Goal: Use online tool/utility: Utilize a website feature to perform a specific function

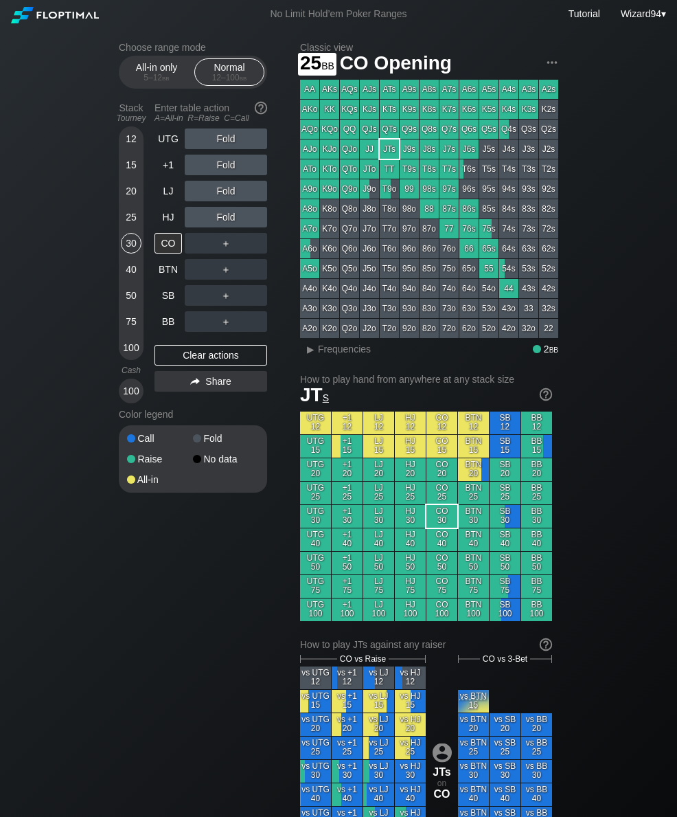
click at [131, 233] on div "25" at bounding box center [131, 220] width 21 height 26
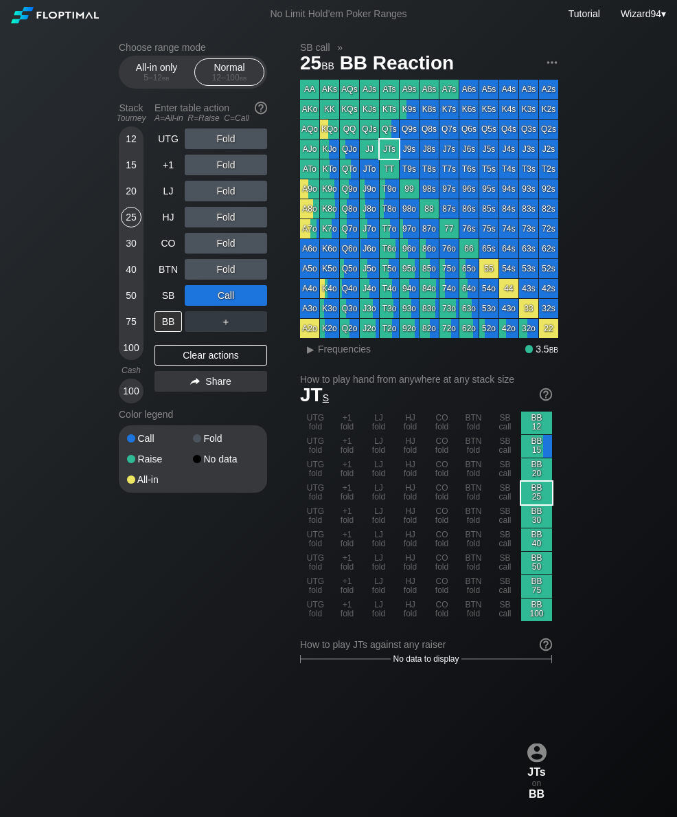
click at [444, 2] on div "No Limit Hold’em Poker Ranges Tutorial Wizard94 ▾" at bounding box center [338, 14] width 677 height 28
click at [131, 276] on div "40" at bounding box center [131, 269] width 21 height 21
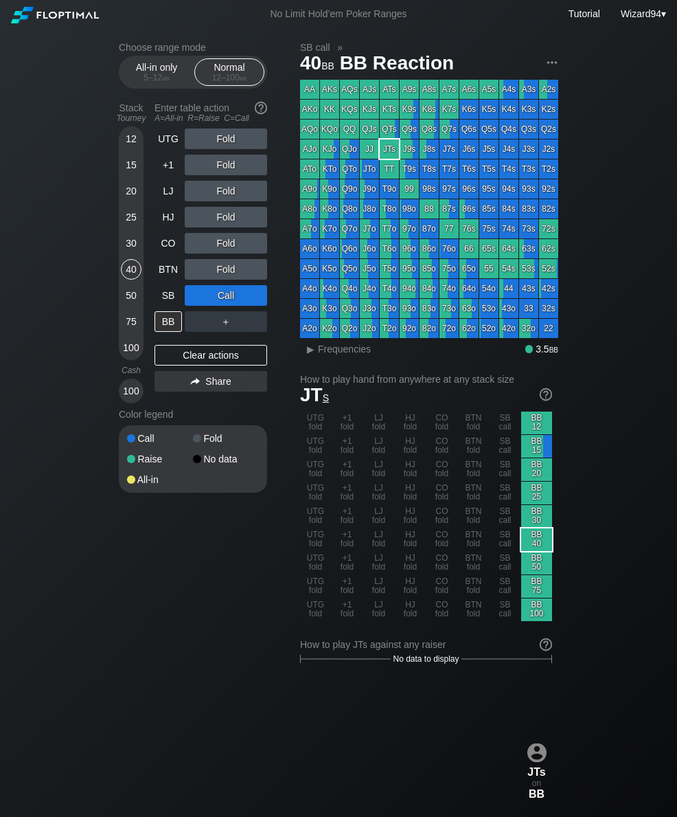
click at [131, 276] on div "40" at bounding box center [131, 269] width 21 height 21
click at [161, 277] on div "BTN" at bounding box center [168, 269] width 27 height 21
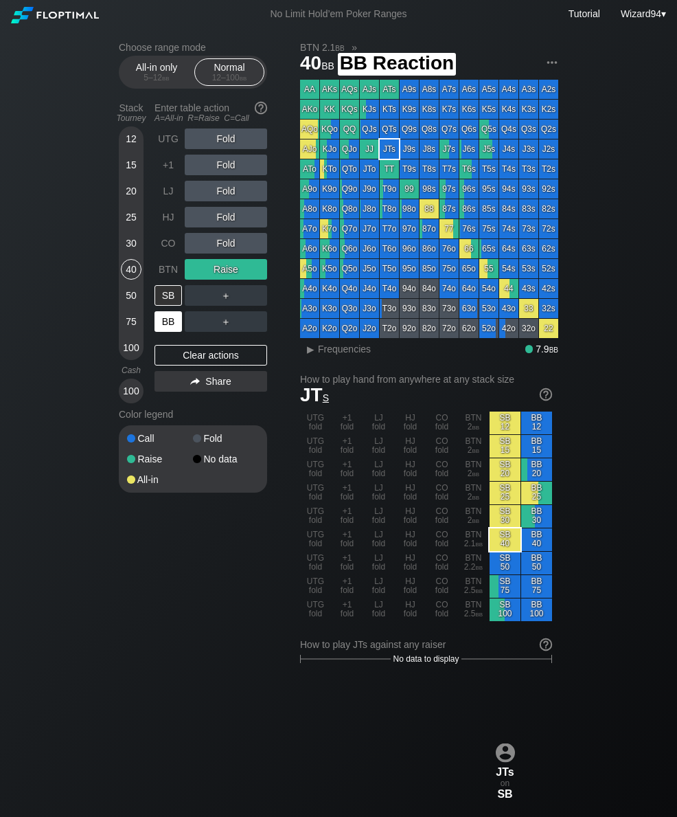
click at [170, 332] on div "BB" at bounding box center [168, 321] width 27 height 21
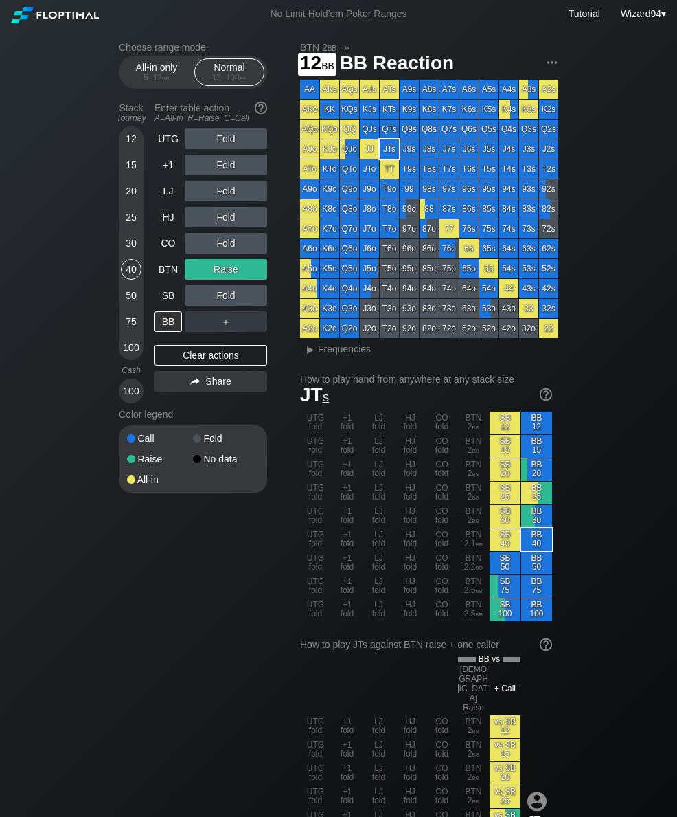
click at [131, 149] on div "12" at bounding box center [131, 138] width 21 height 21
click at [152, 89] on div "All-in only 5 – 12 bb Normal 12 – 100 bb" at bounding box center [193, 72] width 148 height 33
click at [152, 78] on div "5 – 12 bb" at bounding box center [157, 78] width 58 height 10
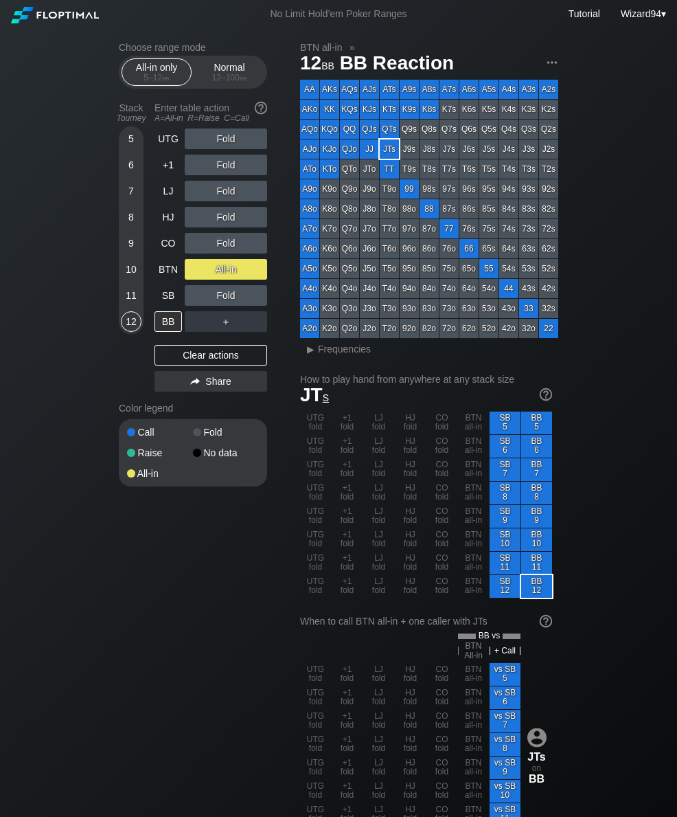
click at [172, 279] on div "BTN" at bounding box center [168, 269] width 27 height 21
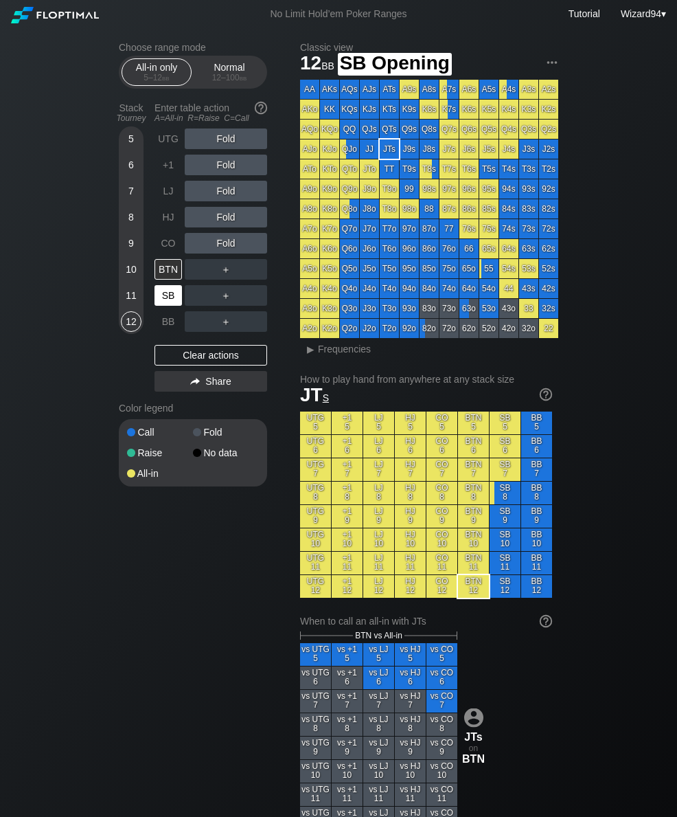
click at [161, 306] on div "SB" at bounding box center [168, 295] width 27 height 21
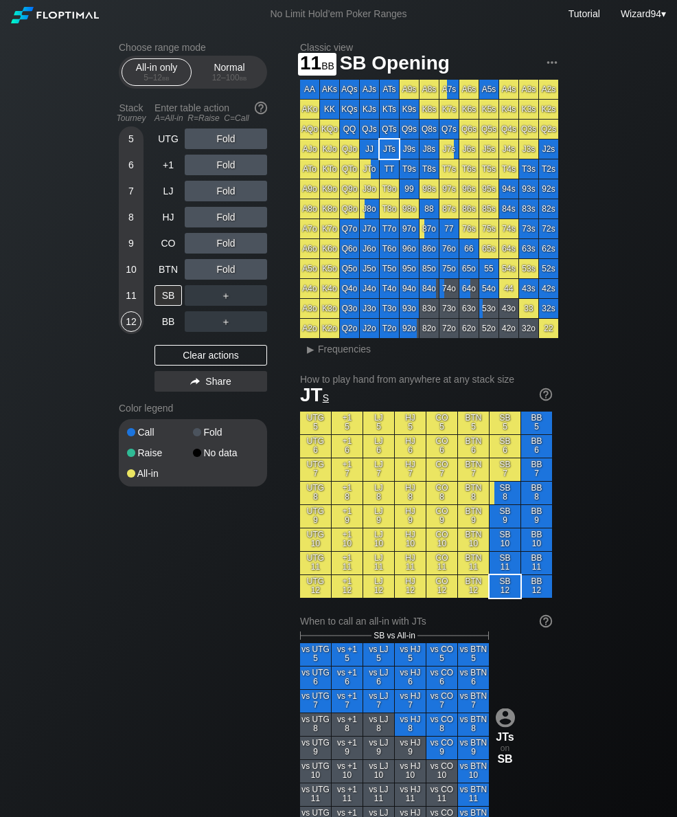
click at [135, 299] on div "11" at bounding box center [131, 295] width 21 height 21
click at [127, 274] on div "10" at bounding box center [131, 269] width 21 height 21
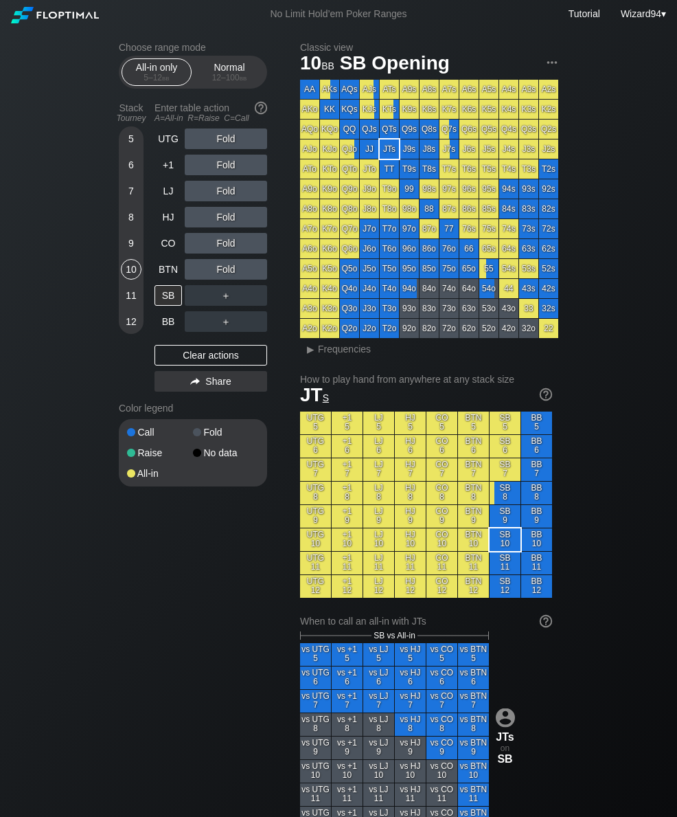
click at [120, 254] on div "5 6 7 8 9 10 11 12" at bounding box center [131, 229] width 25 height 207
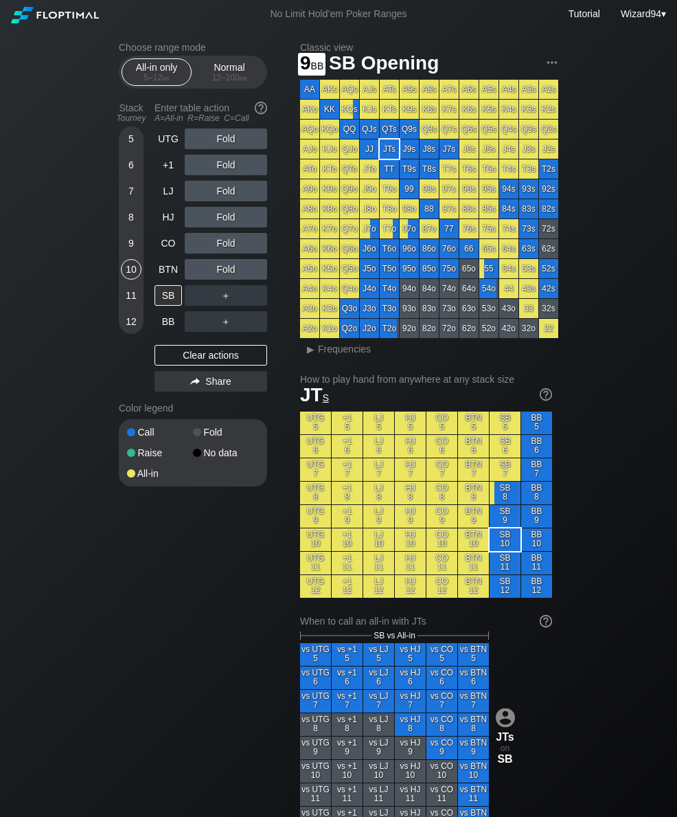
click at [129, 249] on div "9" at bounding box center [131, 243] width 21 height 21
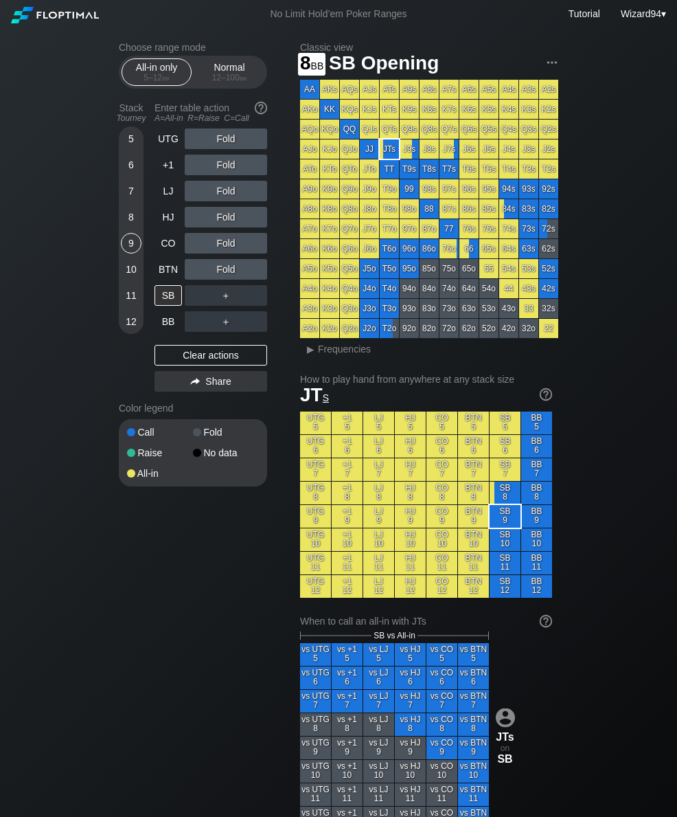
click at [130, 227] on div "8" at bounding box center [131, 217] width 21 height 21
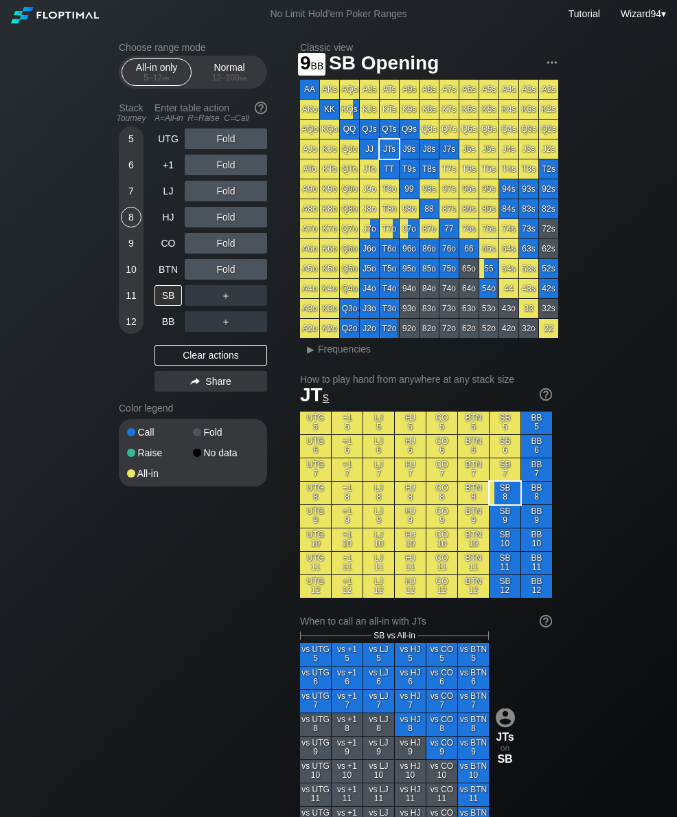
click at [126, 241] on div "9" at bounding box center [131, 243] width 21 height 21
click at [214, 75] on div "Normal 12 – 100 bb" at bounding box center [229, 72] width 63 height 26
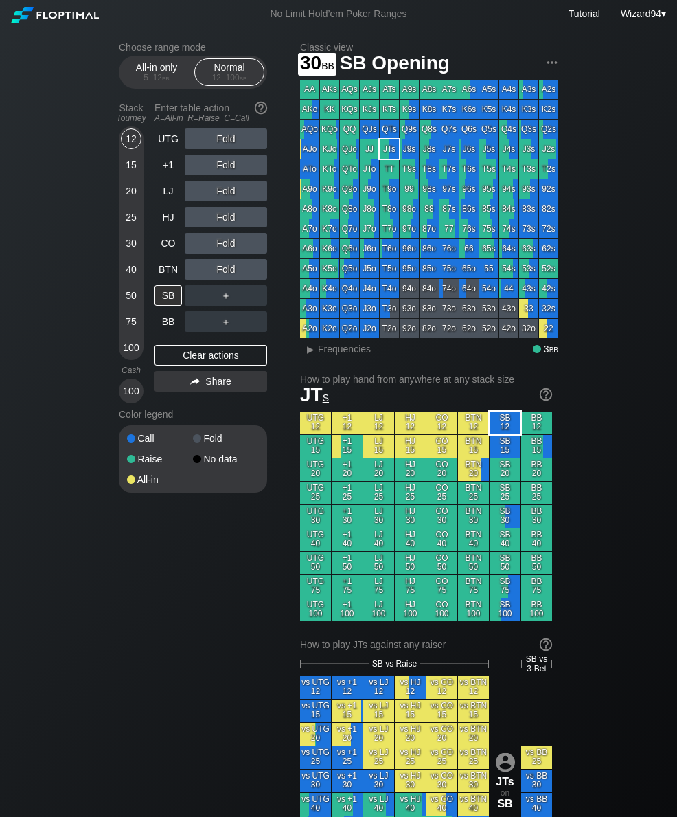
click at [130, 244] on div "30" at bounding box center [131, 243] width 21 height 21
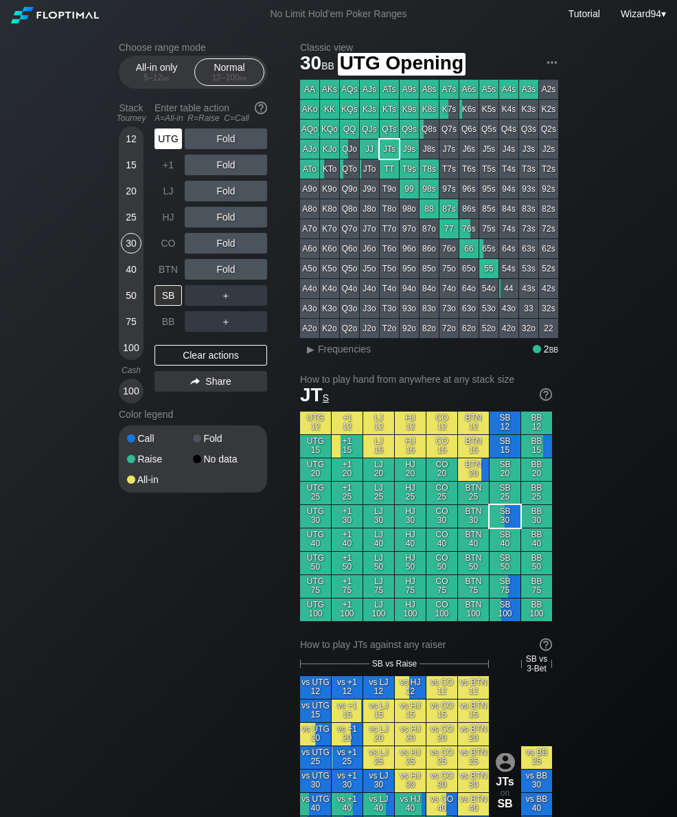
click at [169, 148] on div "UTG" at bounding box center [168, 138] width 27 height 21
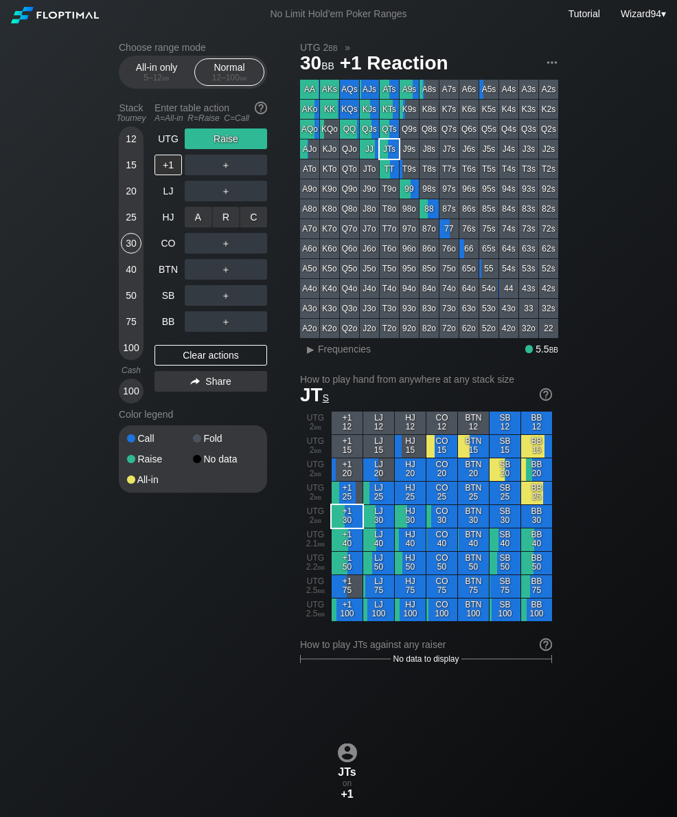
click at [263, 227] on div "C ✕" at bounding box center [253, 217] width 27 height 21
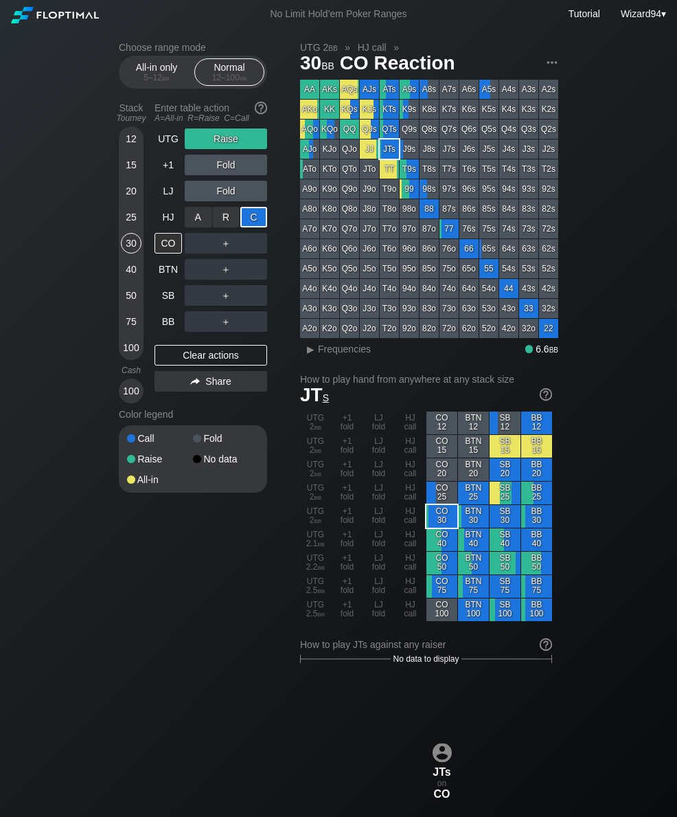
click at [174, 308] on div "SB" at bounding box center [170, 295] width 30 height 26
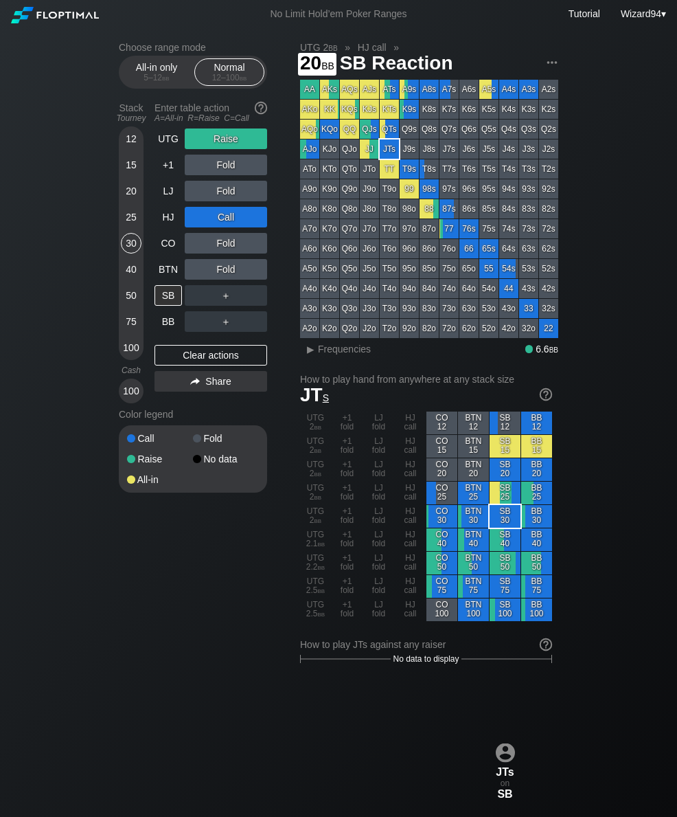
click at [131, 201] on div "20" at bounding box center [131, 191] width 21 height 21
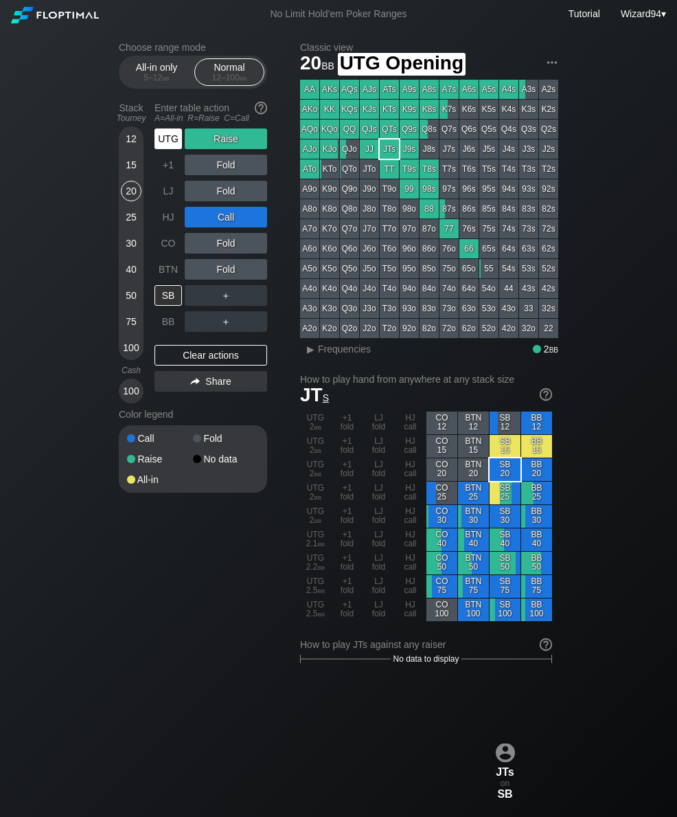
click at [159, 139] on div "UTG" at bounding box center [168, 138] width 27 height 21
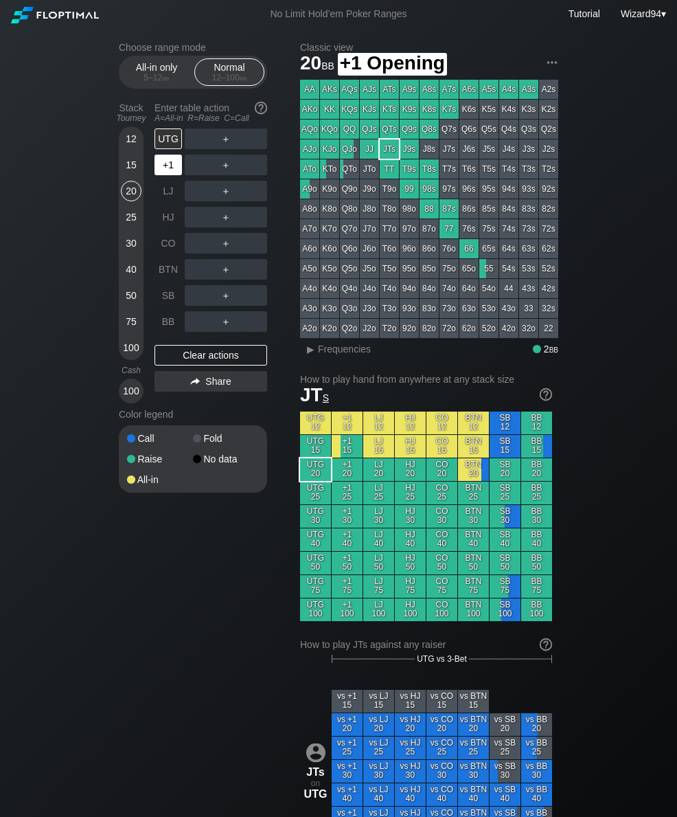
click at [172, 168] on div "+1" at bounding box center [168, 165] width 27 height 21
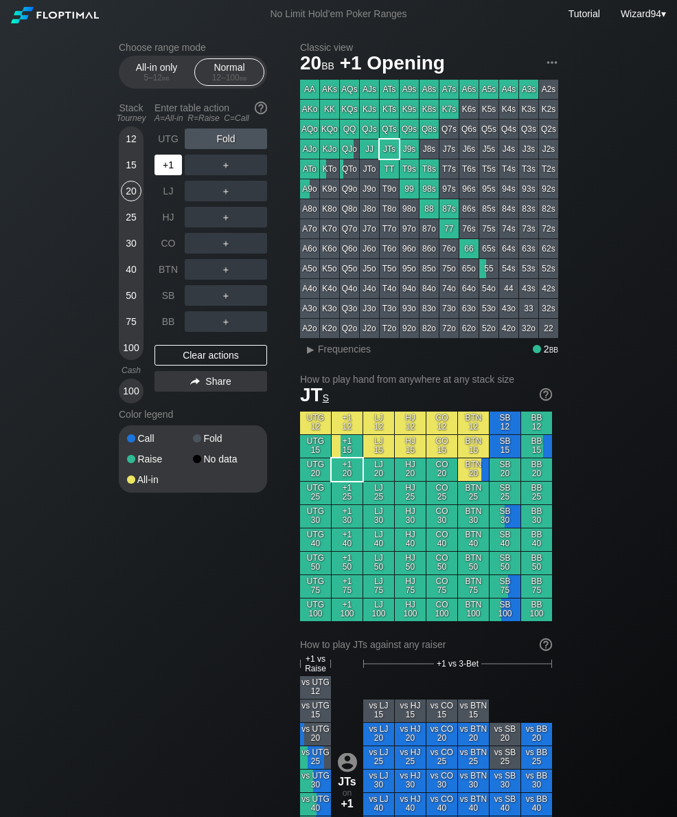
click at [174, 169] on div "+1" at bounding box center [168, 165] width 27 height 21
click at [131, 146] on div "12" at bounding box center [131, 138] width 21 height 21
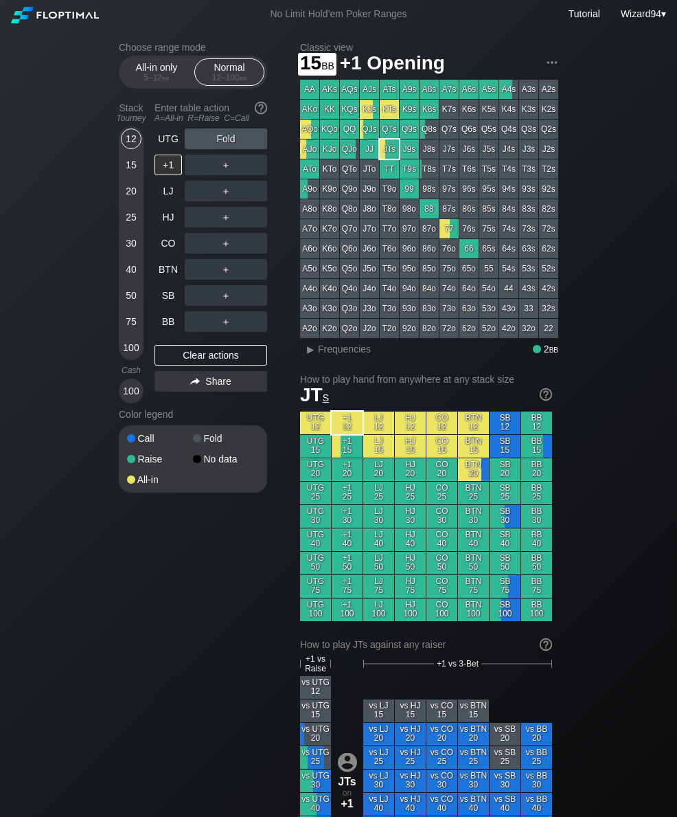
click at [129, 171] on div "15" at bounding box center [131, 165] width 21 height 21
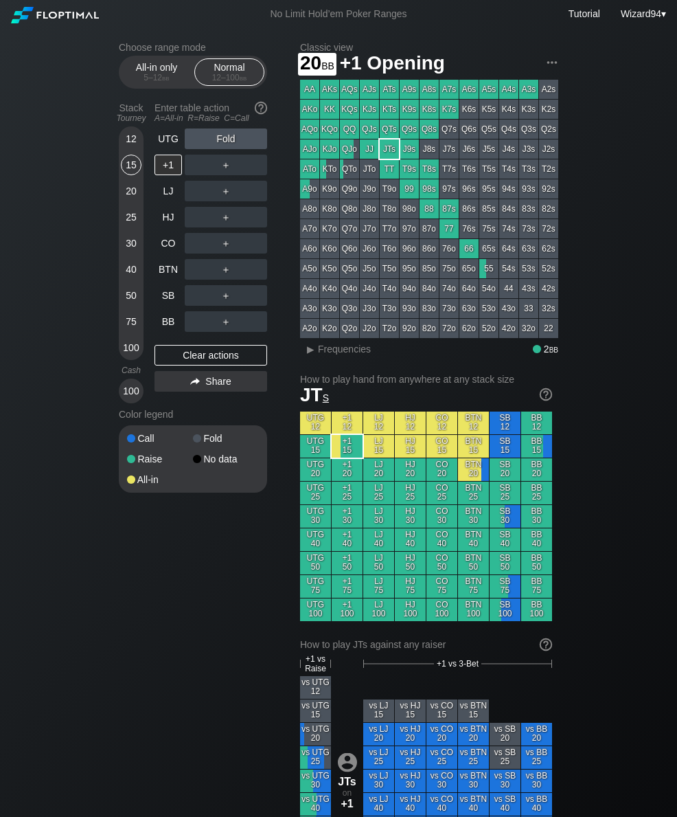
click at [139, 198] on div "20" at bounding box center [131, 191] width 21 height 21
click at [163, 144] on div "UTG" at bounding box center [168, 138] width 27 height 21
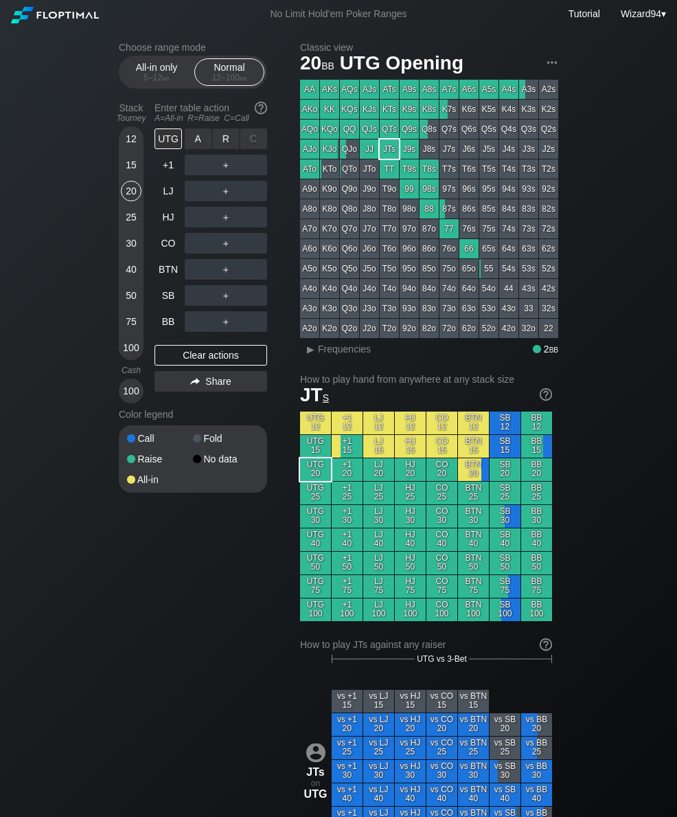
click at [236, 149] on div "R ✕" at bounding box center [226, 138] width 27 height 21
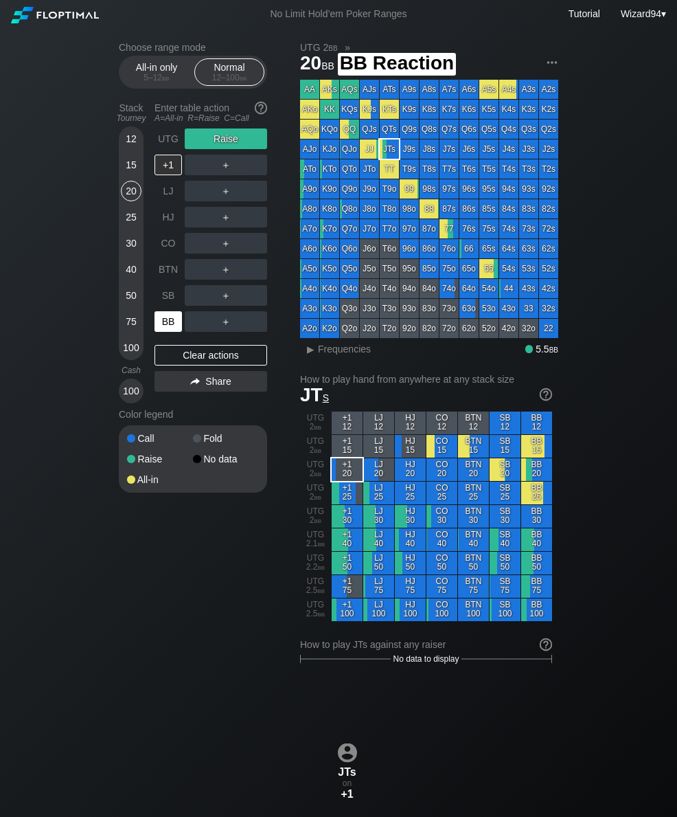
click at [172, 327] on div "BB" at bounding box center [168, 321] width 27 height 21
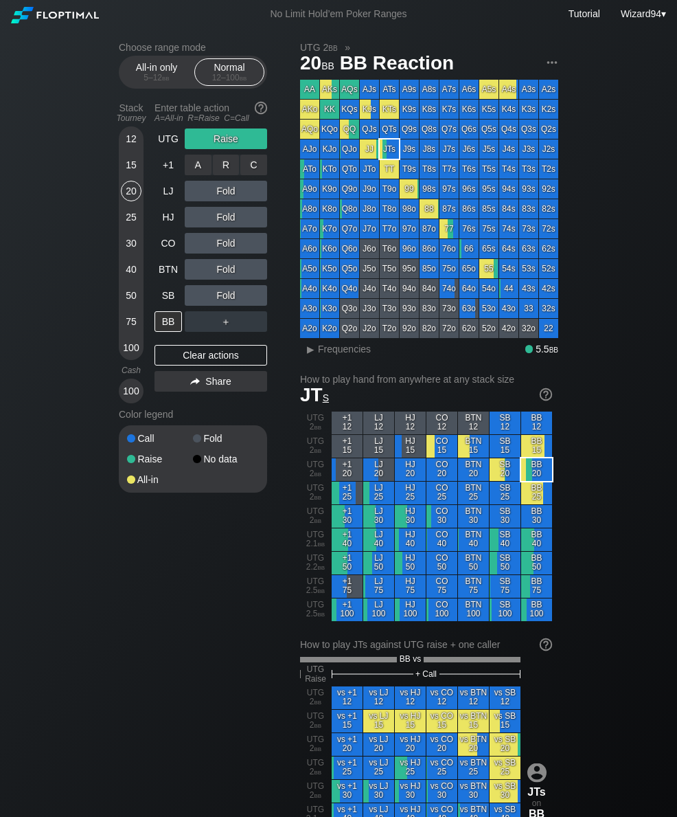
click at [249, 172] on div "C ✕" at bounding box center [253, 165] width 27 height 21
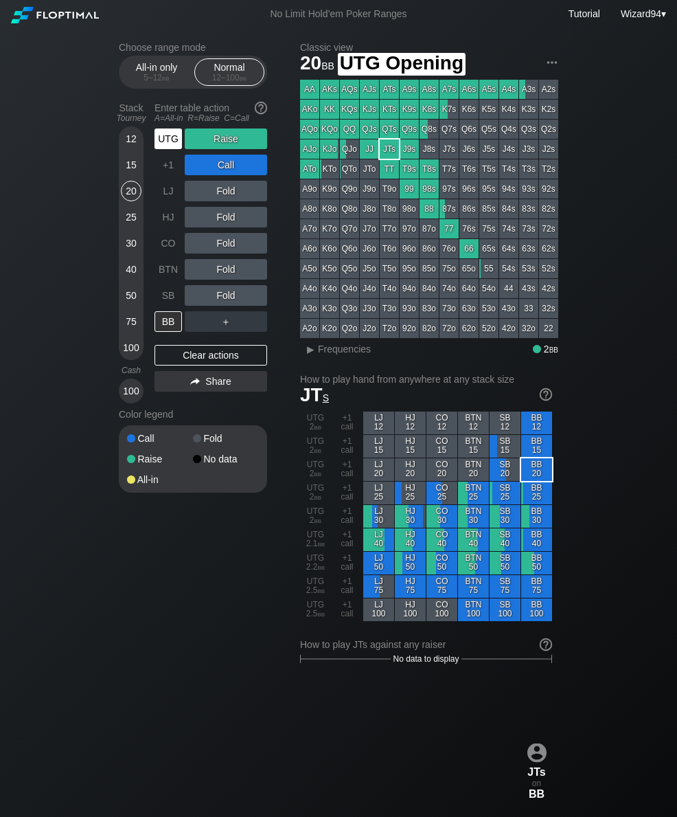
click at [163, 149] on div "UTG" at bounding box center [168, 138] width 27 height 21
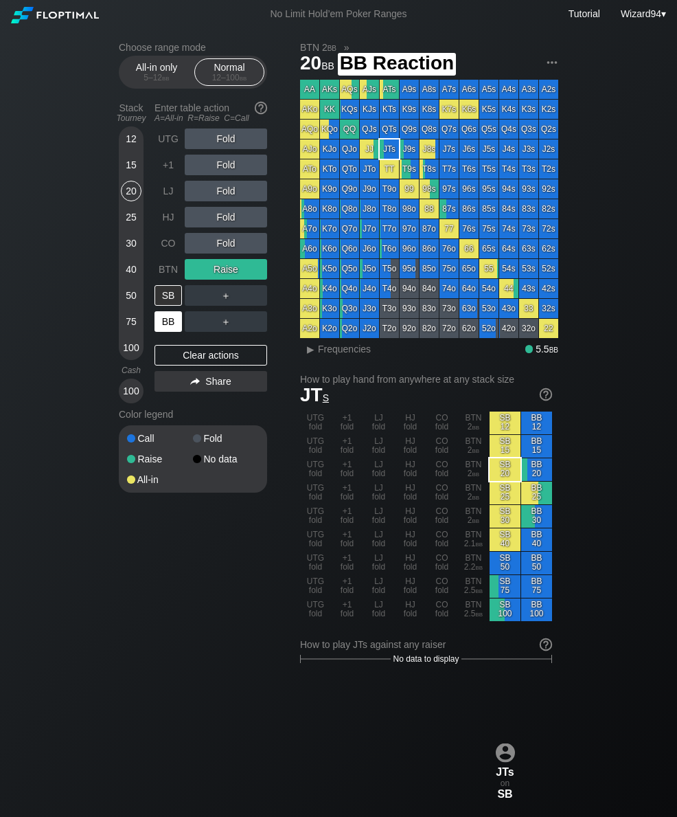
click at [172, 323] on div "BB" at bounding box center [168, 321] width 27 height 21
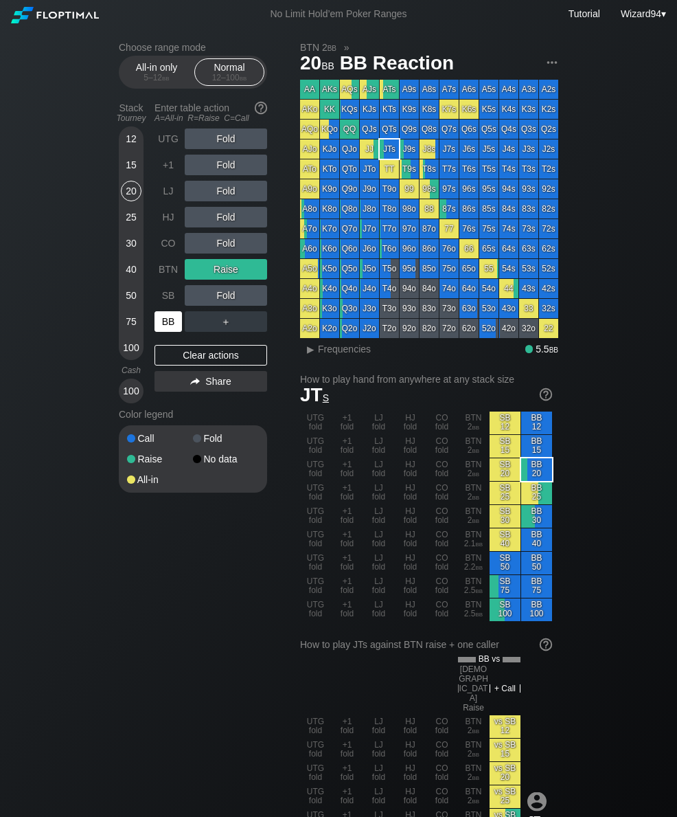
click at [137, 175] on div "15" at bounding box center [131, 165] width 21 height 21
click at [126, 195] on div "20" at bounding box center [131, 191] width 21 height 21
click at [150, 74] on div "All-in only 5 – 12 bb" at bounding box center [156, 72] width 63 height 26
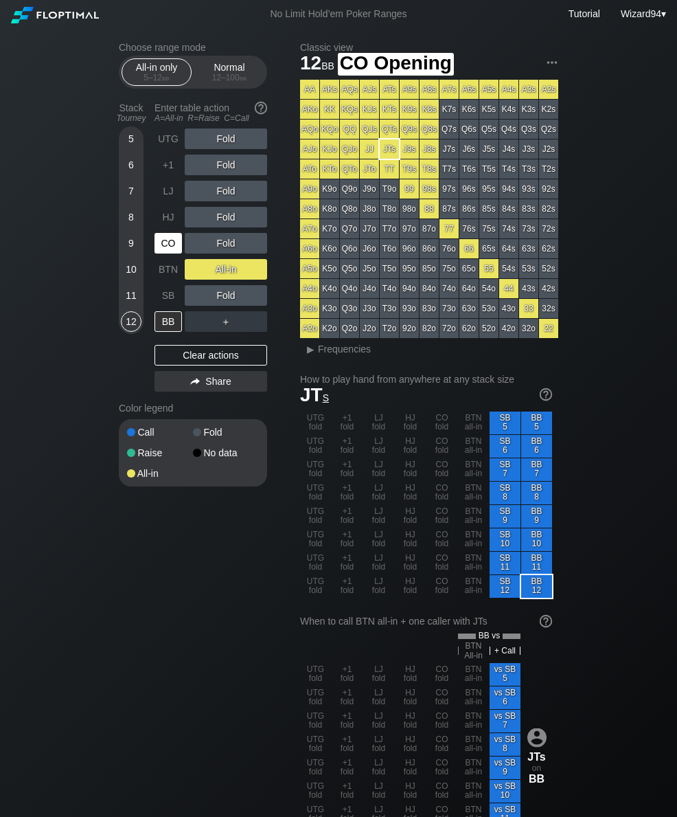
click at [163, 253] on div "CO" at bounding box center [168, 243] width 27 height 21
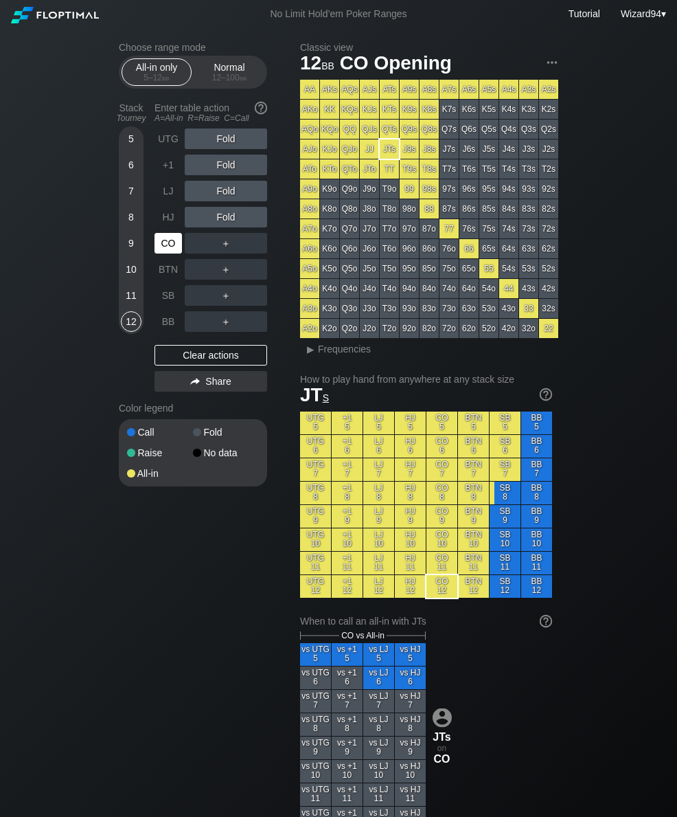
click at [172, 252] on div "CO" at bounding box center [168, 243] width 27 height 21
click at [125, 276] on div "10" at bounding box center [131, 269] width 21 height 21
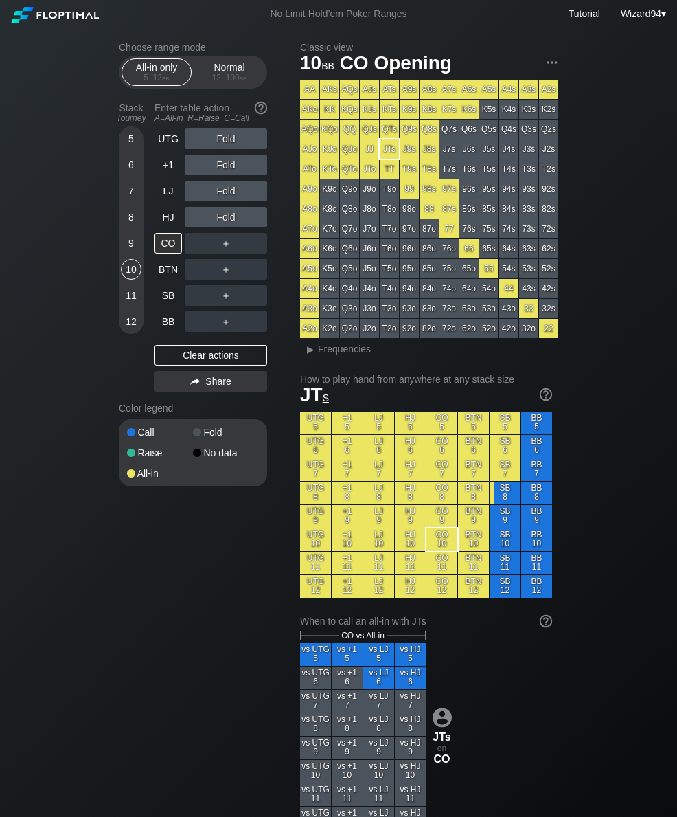
click at [126, 306] on div "11" at bounding box center [131, 295] width 21 height 21
click at [126, 329] on div "12" at bounding box center [131, 321] width 21 height 21
click at [223, 69] on div "Normal 12 – 100 bb" at bounding box center [229, 72] width 63 height 26
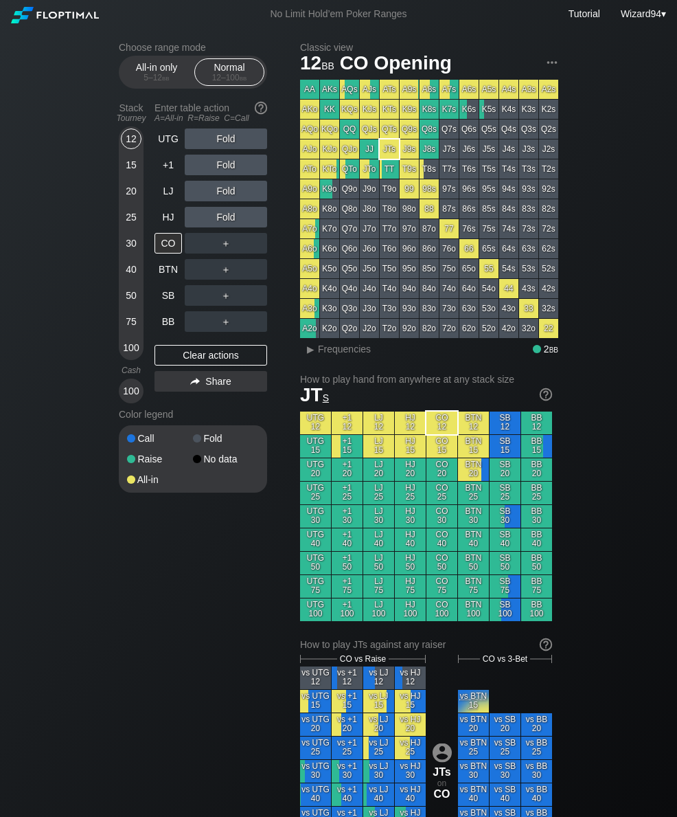
click at [163, 193] on div "LJ" at bounding box center [168, 191] width 27 height 21
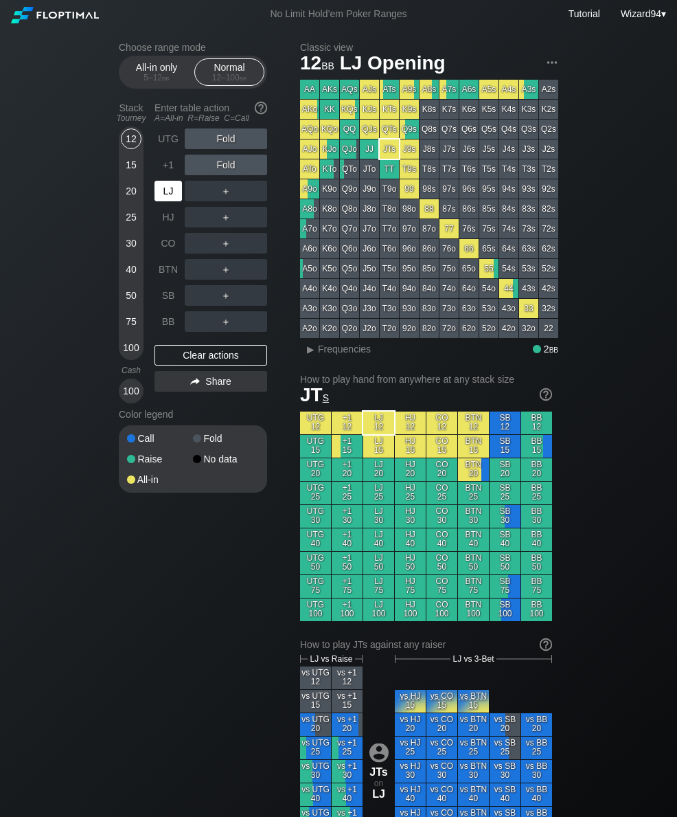
click at [164, 200] on div "LJ" at bounding box center [168, 191] width 27 height 21
click at [157, 82] on div "5 – 12 bb" at bounding box center [157, 78] width 58 height 10
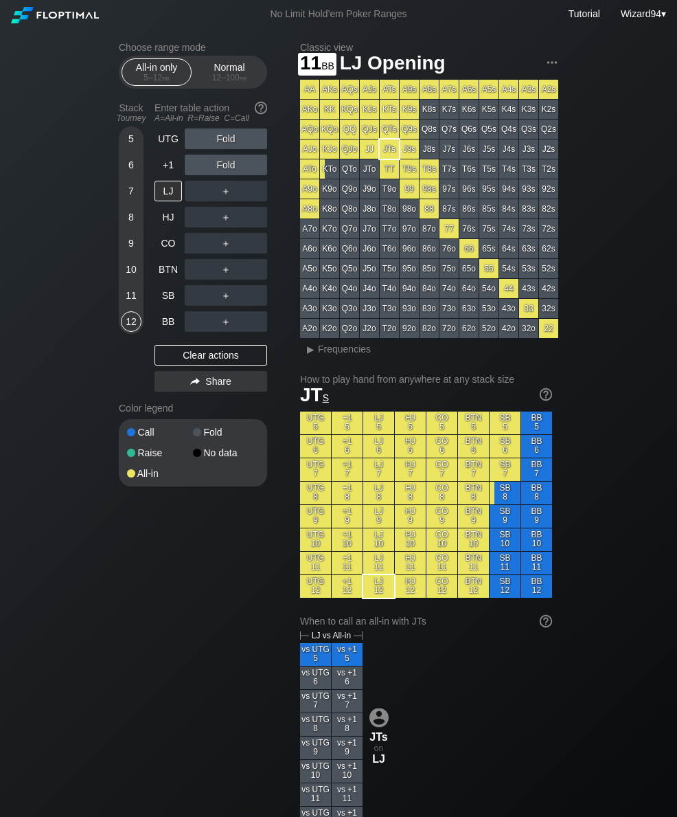
click at [133, 299] on div "11" at bounding box center [131, 295] width 21 height 21
click at [212, 85] on div "Normal 12 – 100 bb" at bounding box center [229, 72] width 63 height 26
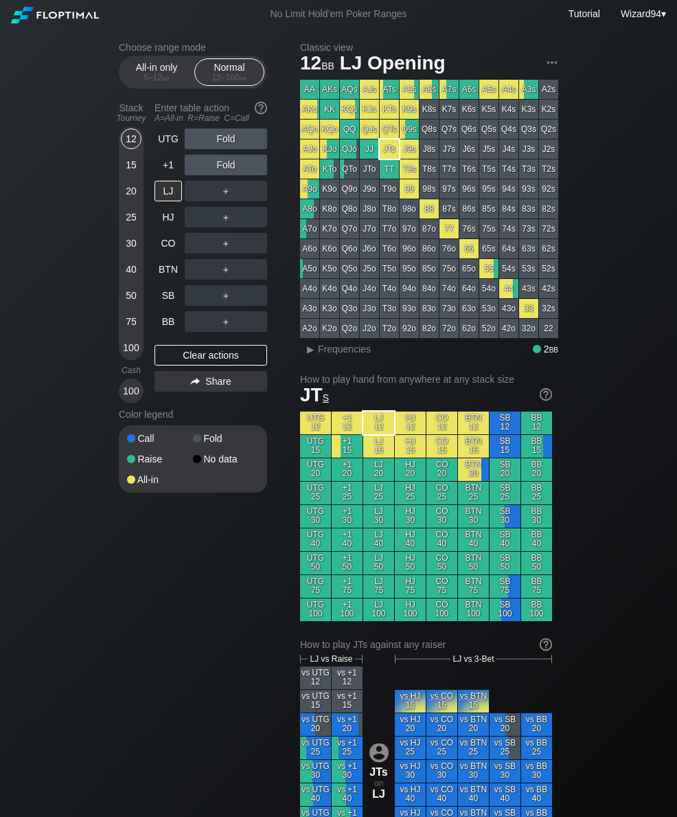
click at [130, 172] on div "15" at bounding box center [131, 165] width 21 height 21
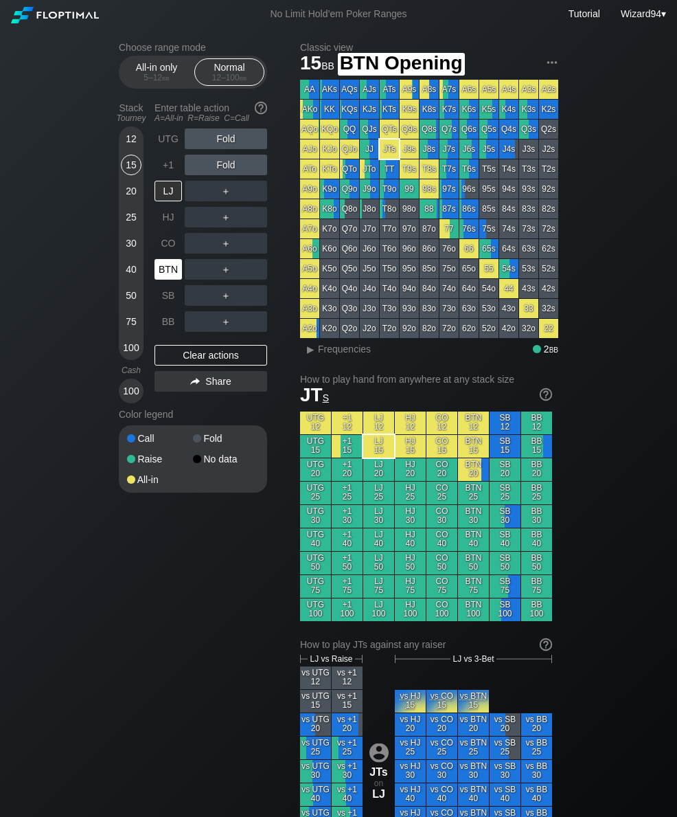
click at [176, 277] on div "BTN" at bounding box center [168, 269] width 27 height 21
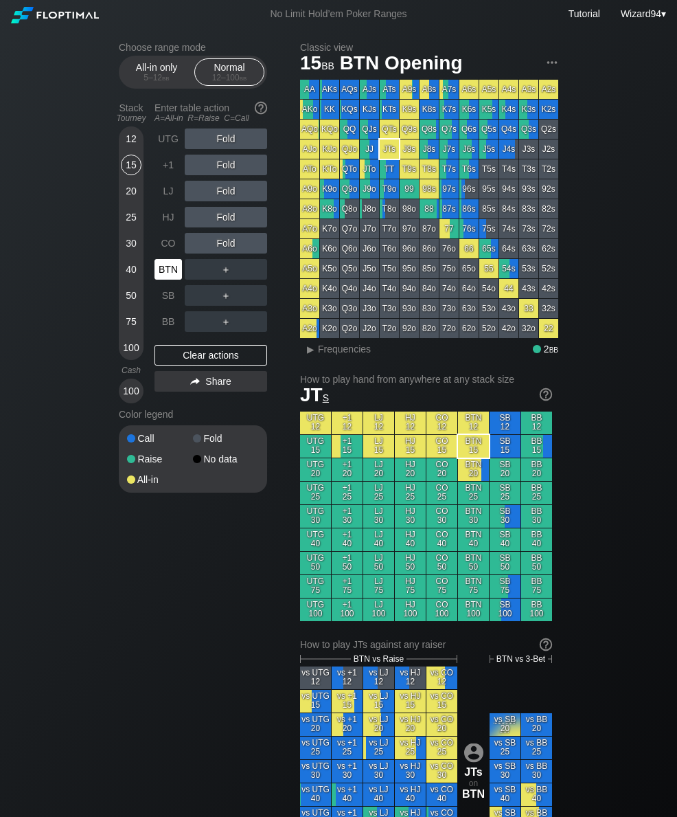
click at [123, 199] on div "20" at bounding box center [131, 191] width 21 height 21
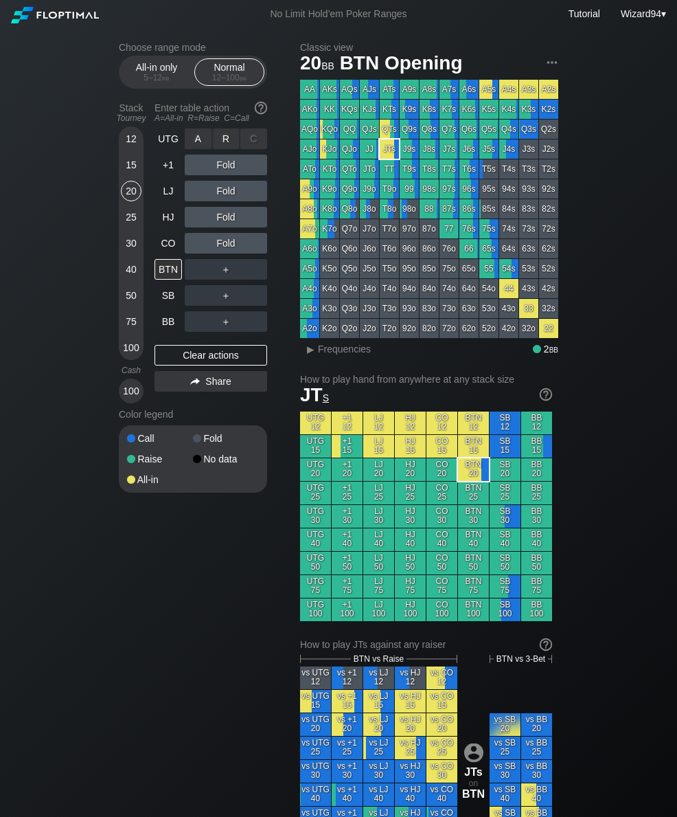
click at [227, 148] on div "R ✕" at bounding box center [226, 138] width 27 height 21
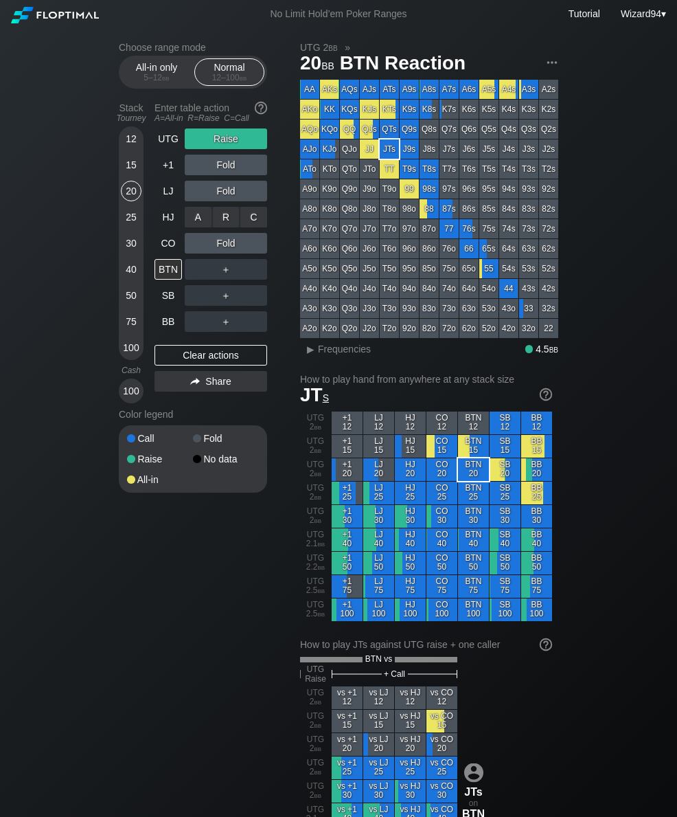
click at [221, 227] on div "R ✕" at bounding box center [226, 217] width 27 height 21
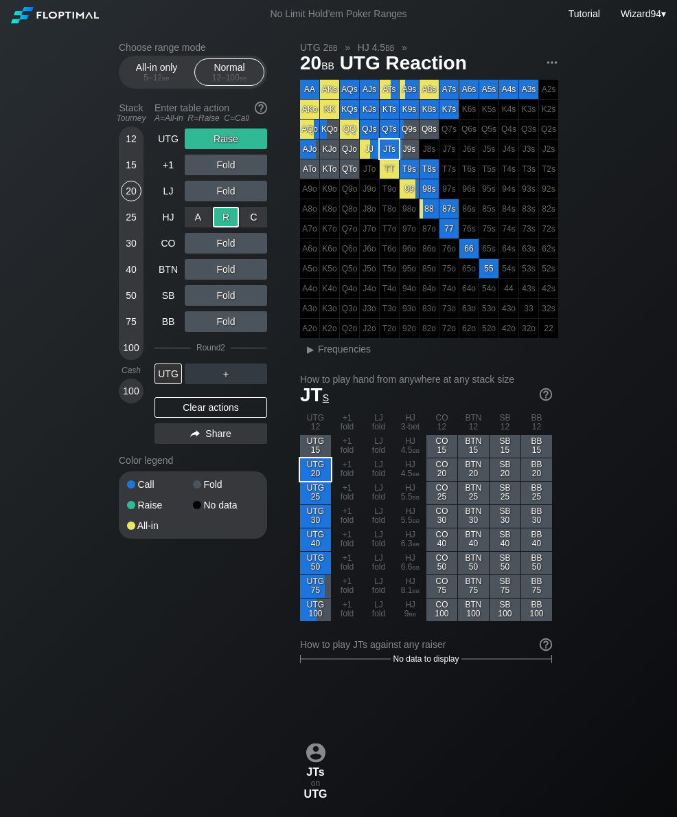
click at [132, 172] on div "15" at bounding box center [131, 165] width 21 height 21
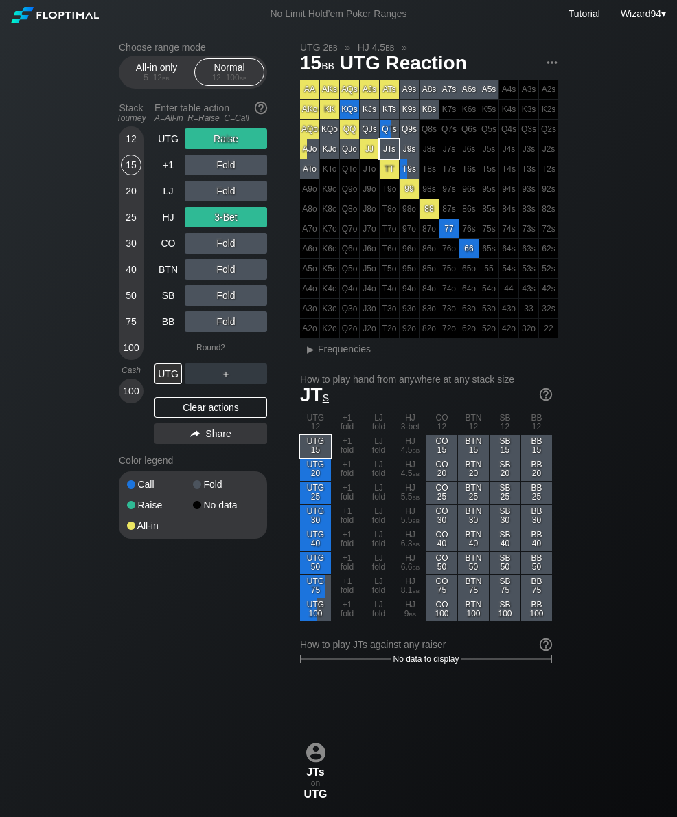
click at [129, 170] on div "15" at bounding box center [131, 165] width 21 height 21
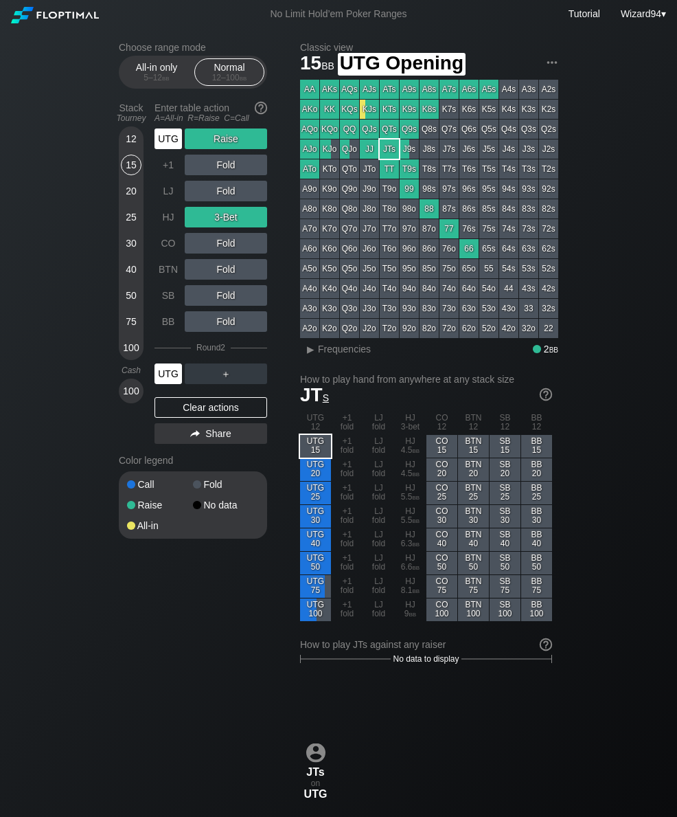
click at [159, 146] on div "UTG" at bounding box center [168, 138] width 27 height 21
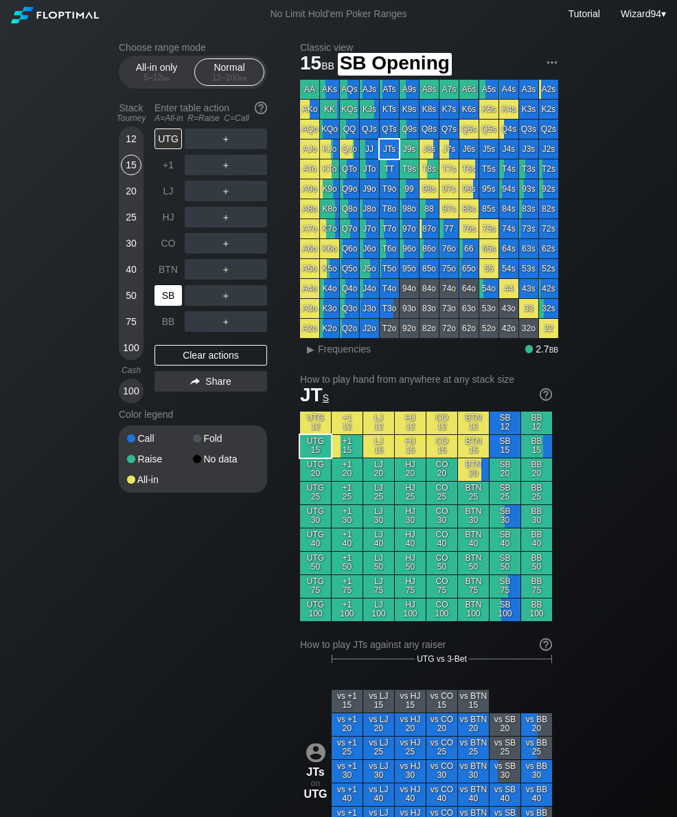
click at [168, 299] on div "SB" at bounding box center [168, 295] width 27 height 21
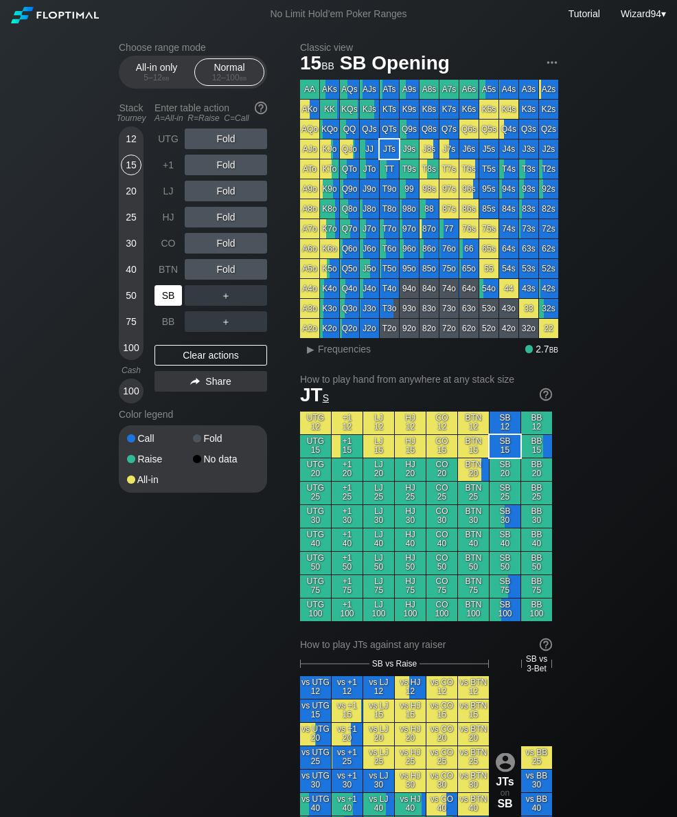
click at [174, 236] on div "CO" at bounding box center [170, 243] width 30 height 26
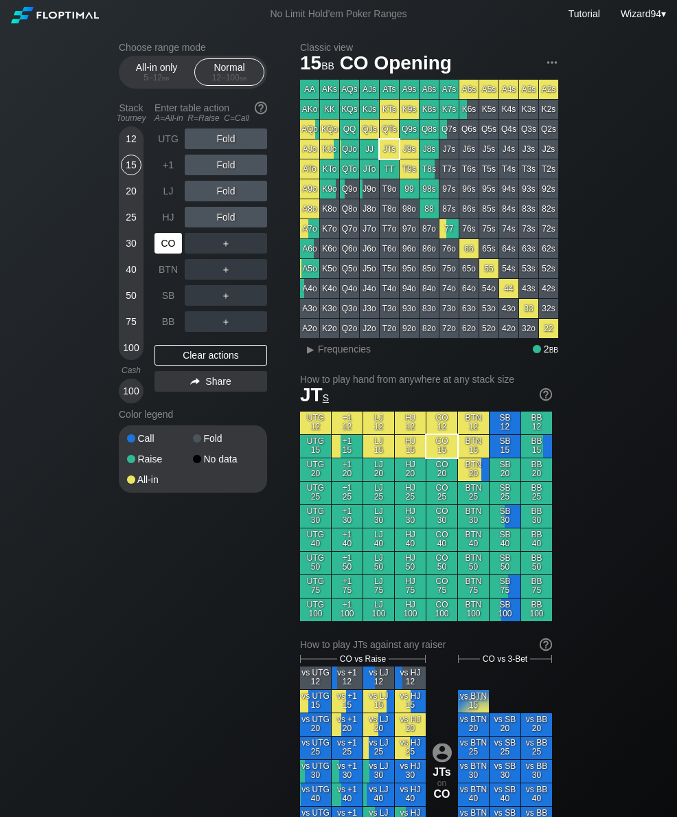
click at [173, 239] on div "CO" at bounding box center [168, 243] width 27 height 21
click at [177, 223] on div "HJ" at bounding box center [168, 217] width 27 height 21
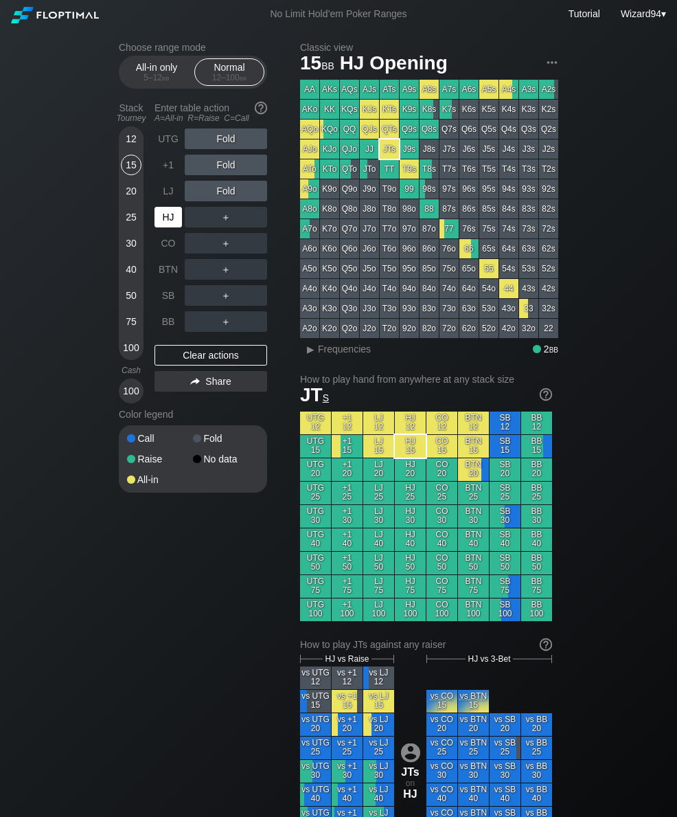
click at [175, 201] on div "LJ" at bounding box center [168, 191] width 27 height 21
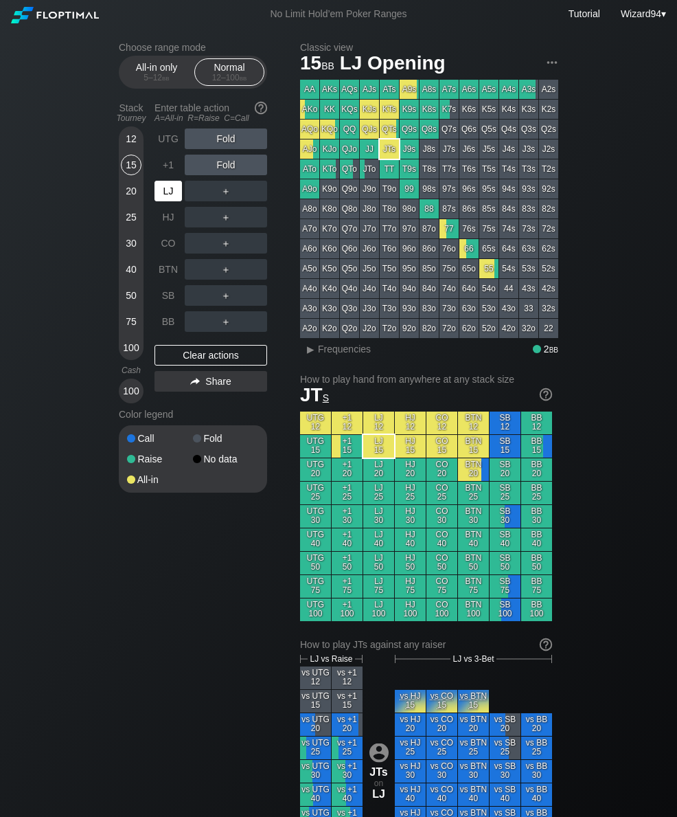
click at [129, 199] on div "20" at bounding box center [131, 191] width 21 height 21
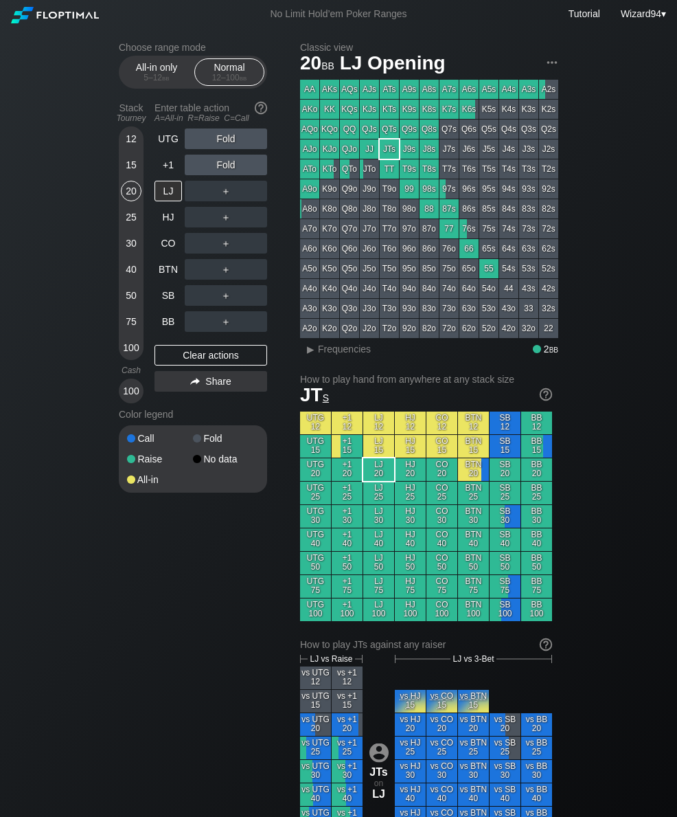
click at [129, 253] on div "30" at bounding box center [131, 243] width 21 height 21
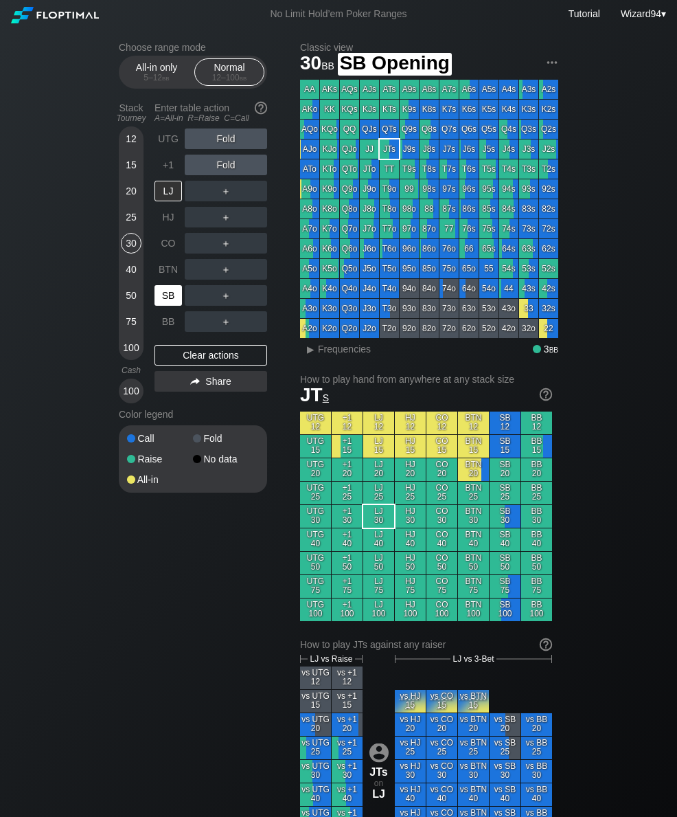
click at [172, 299] on div "SB" at bounding box center [168, 295] width 27 height 21
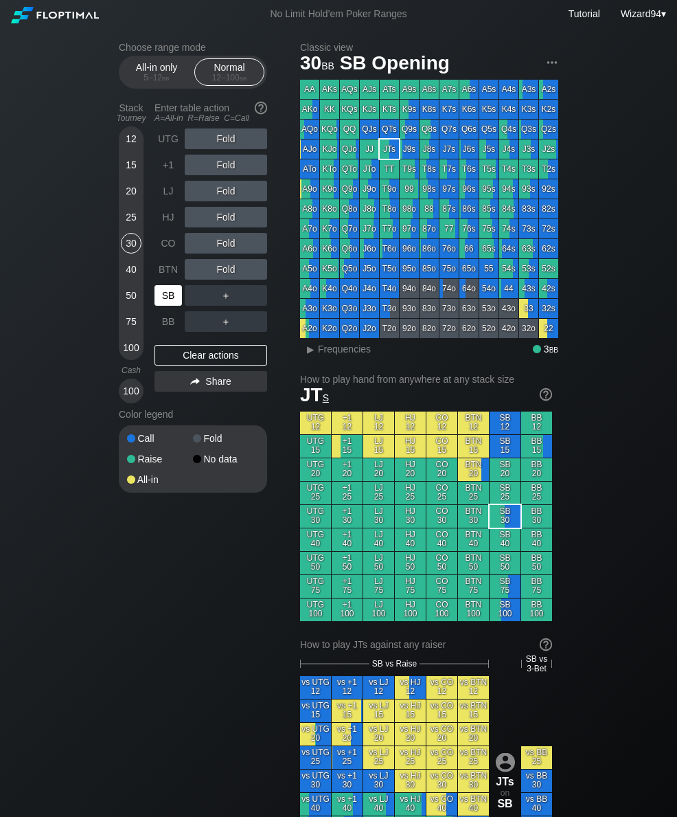
click at [231, 290] on div "＋" at bounding box center [226, 295] width 82 height 32
click at [221, 305] on div "R ✕" at bounding box center [226, 295] width 27 height 21
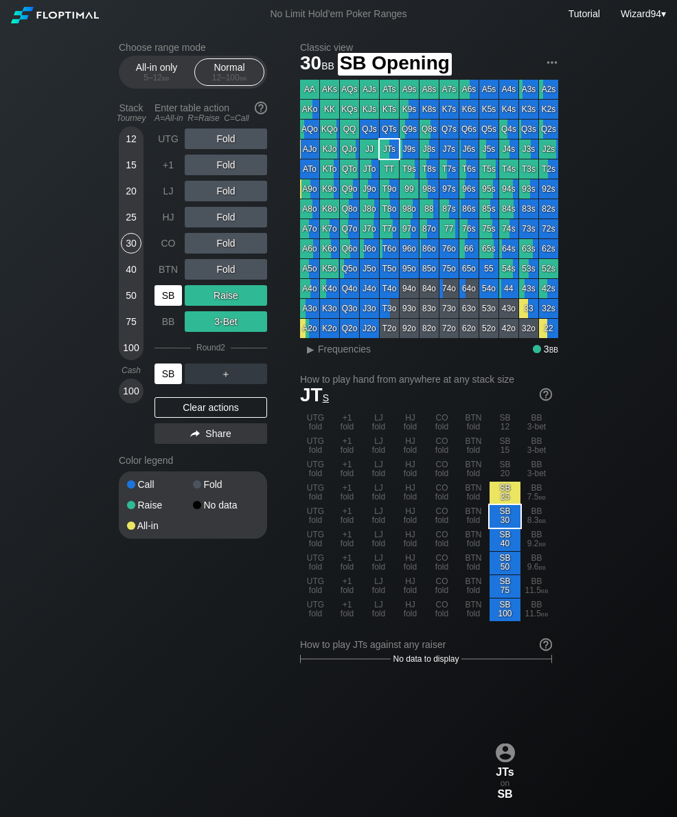
click at [168, 300] on div "SB" at bounding box center [168, 295] width 27 height 21
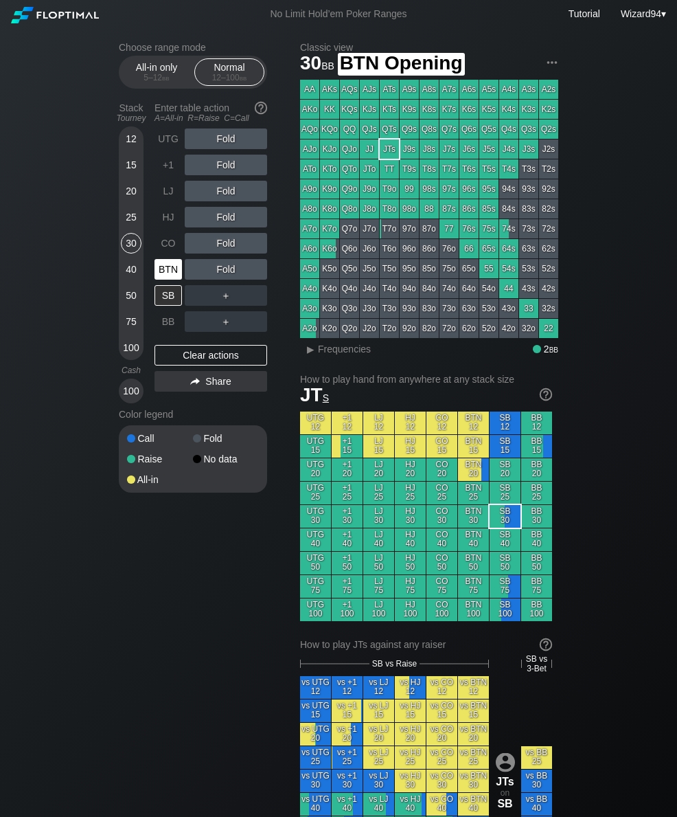
click at [163, 277] on div "BTN" at bounding box center [168, 269] width 27 height 21
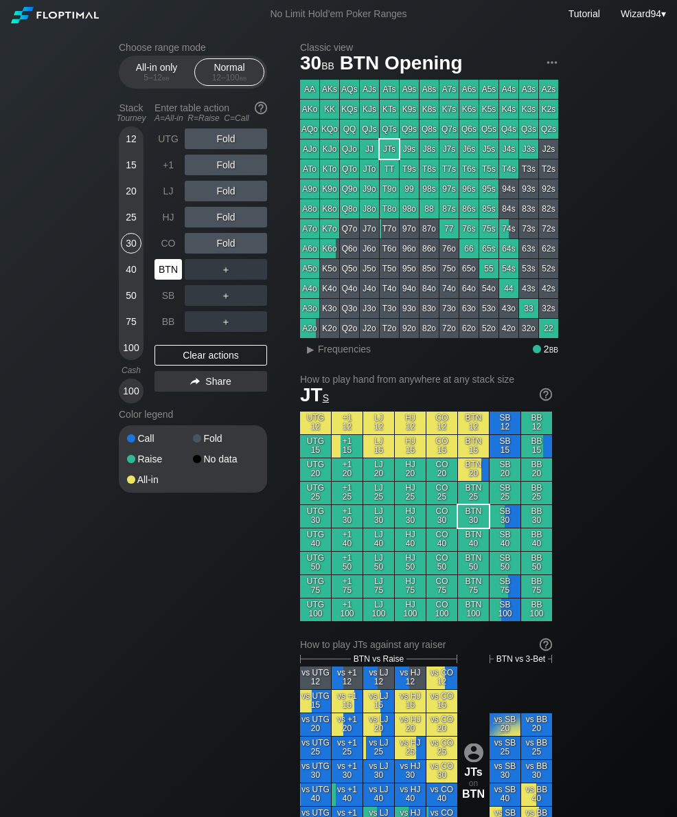
click at [161, 278] on div "BTN" at bounding box center [168, 269] width 27 height 21
click at [133, 149] on div "12" at bounding box center [131, 138] width 21 height 21
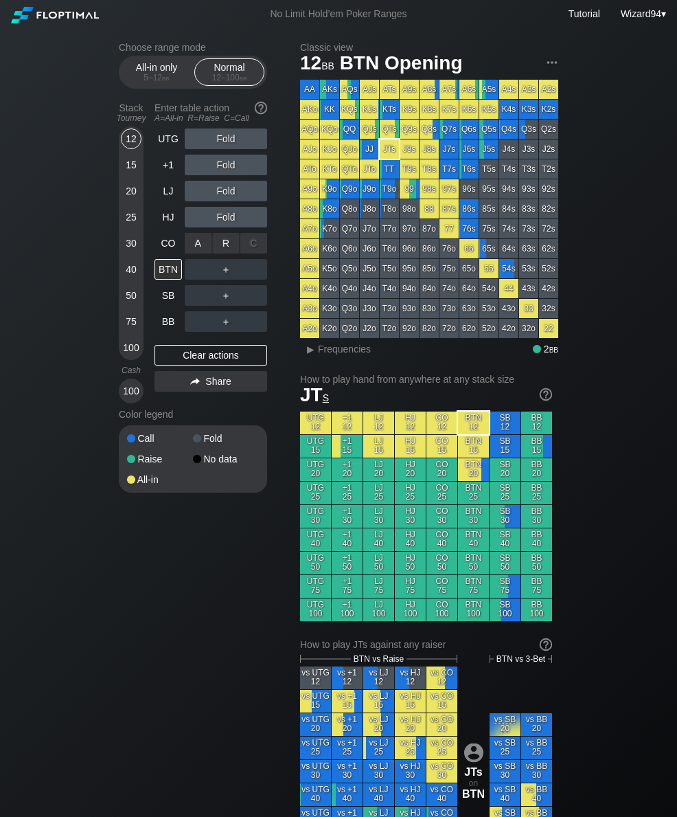
click at [187, 253] on div "A ✕" at bounding box center [198, 243] width 27 height 21
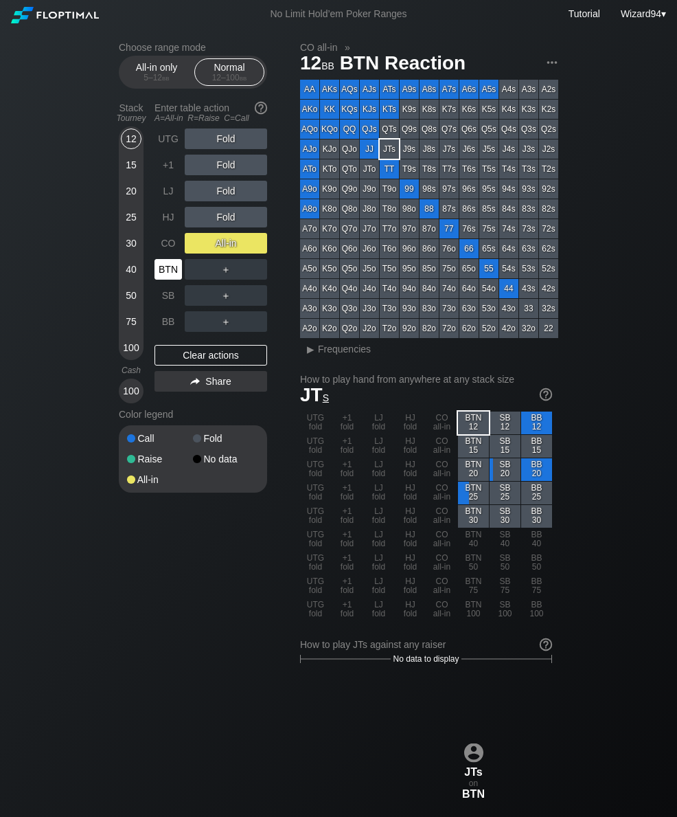
click at [167, 279] on div "BTN" at bounding box center [168, 269] width 27 height 21
click at [130, 181] on div "15" at bounding box center [131, 168] width 21 height 26
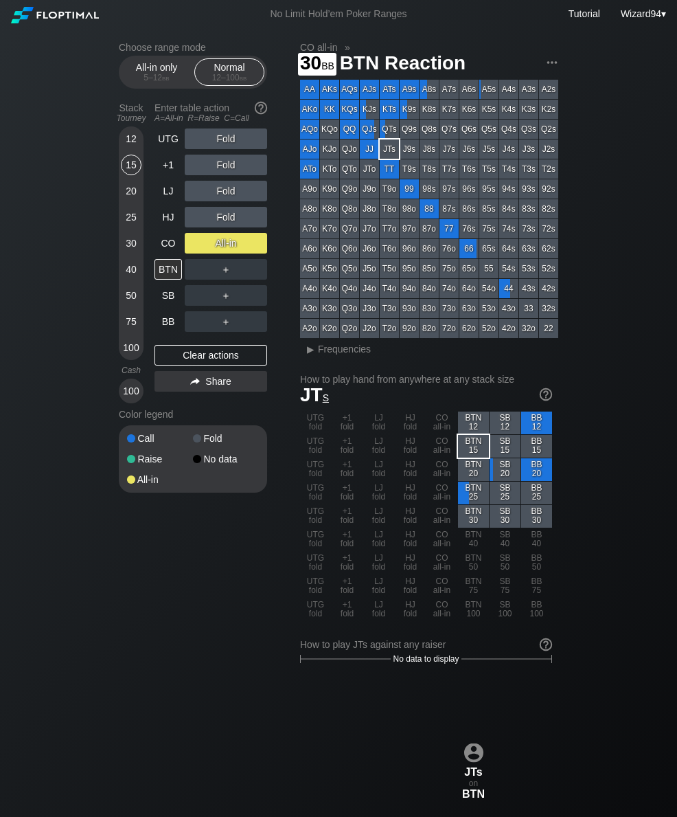
click at [139, 252] on div "30" at bounding box center [131, 243] width 21 height 21
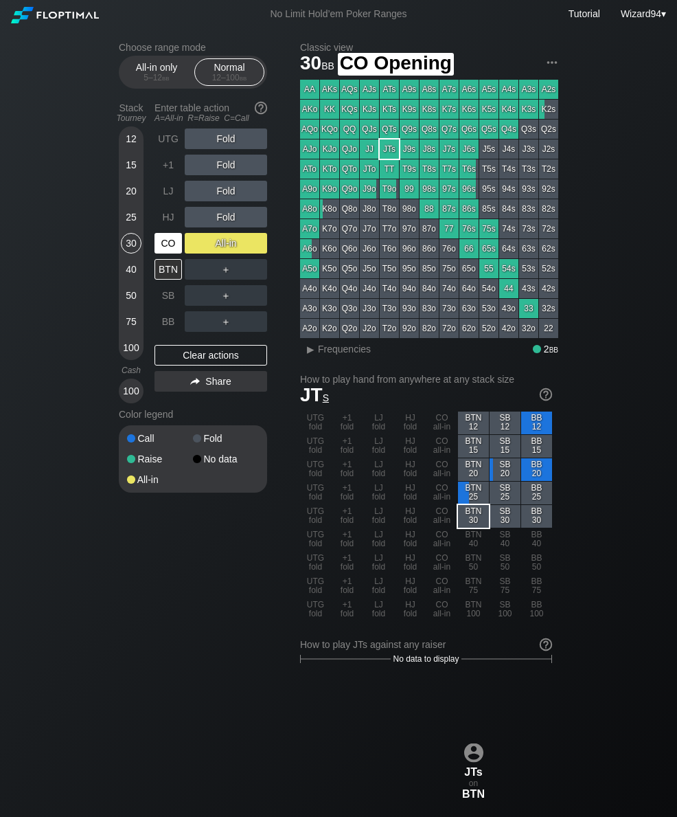
click at [170, 245] on div "CO" at bounding box center [168, 243] width 27 height 21
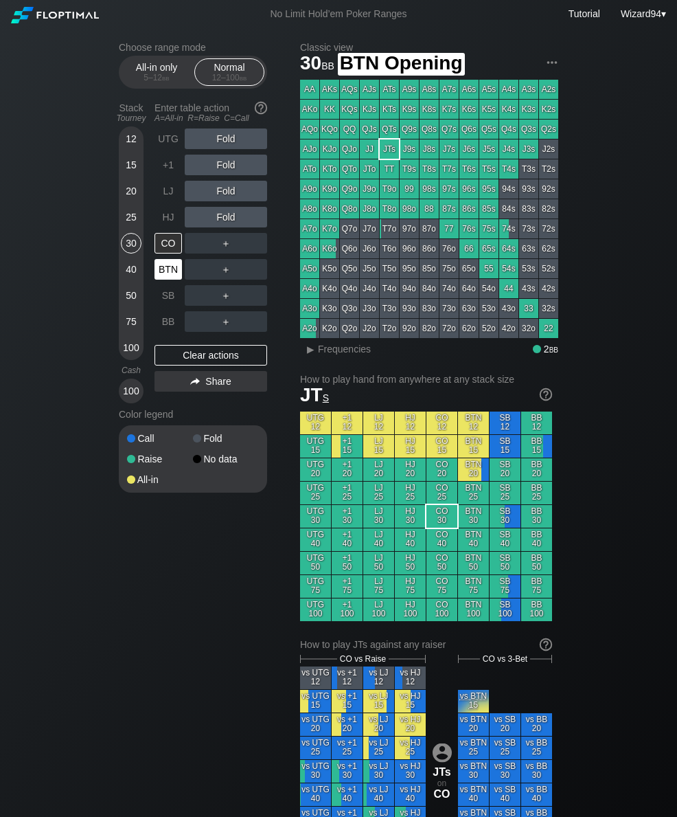
click at [163, 279] on div "BTN" at bounding box center [168, 269] width 27 height 21
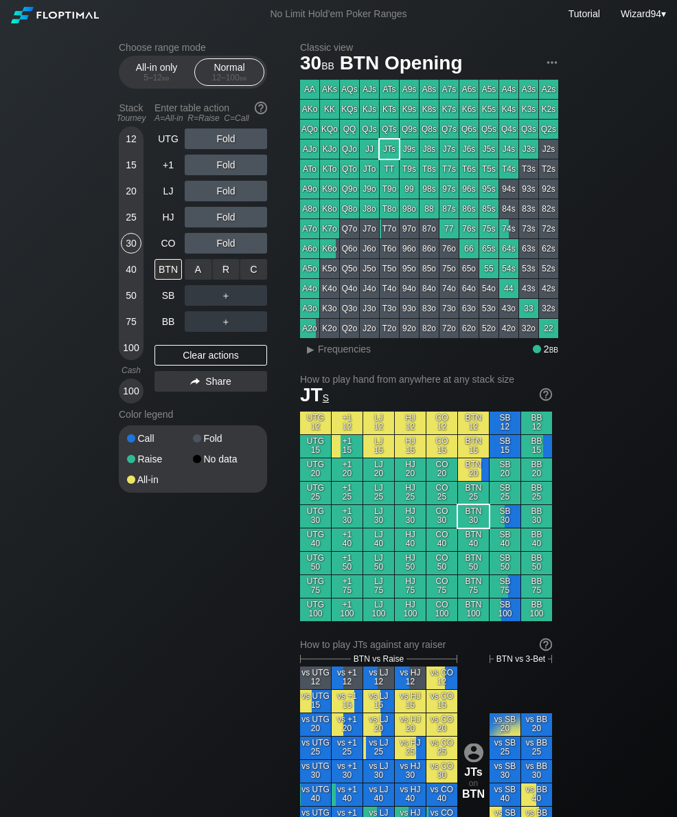
click at [227, 279] on div "R ✕" at bounding box center [226, 269] width 27 height 21
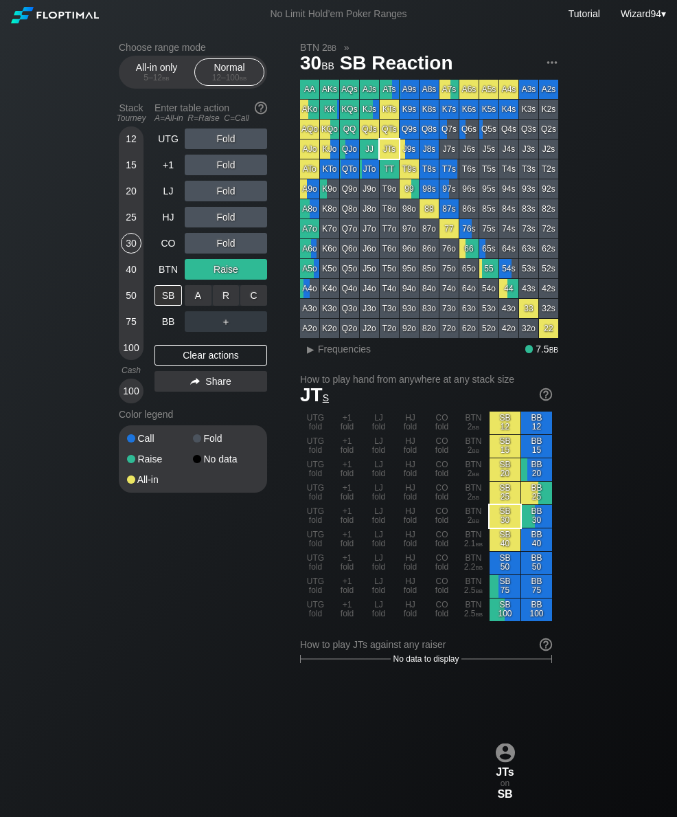
click at [221, 303] on div "R ✕" at bounding box center [226, 295] width 27 height 21
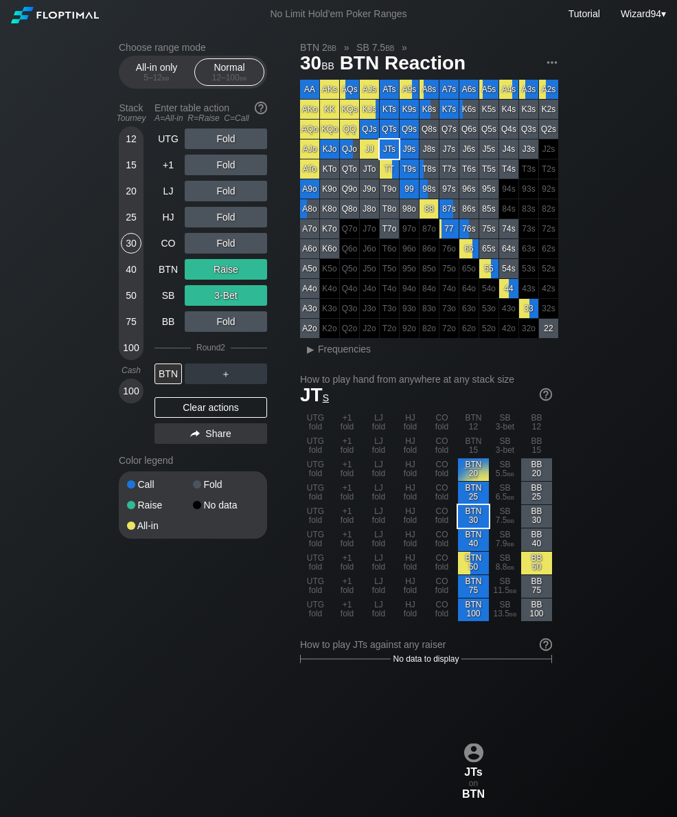
click at [159, 79] on div "5 – 12 bb" at bounding box center [157, 78] width 58 height 10
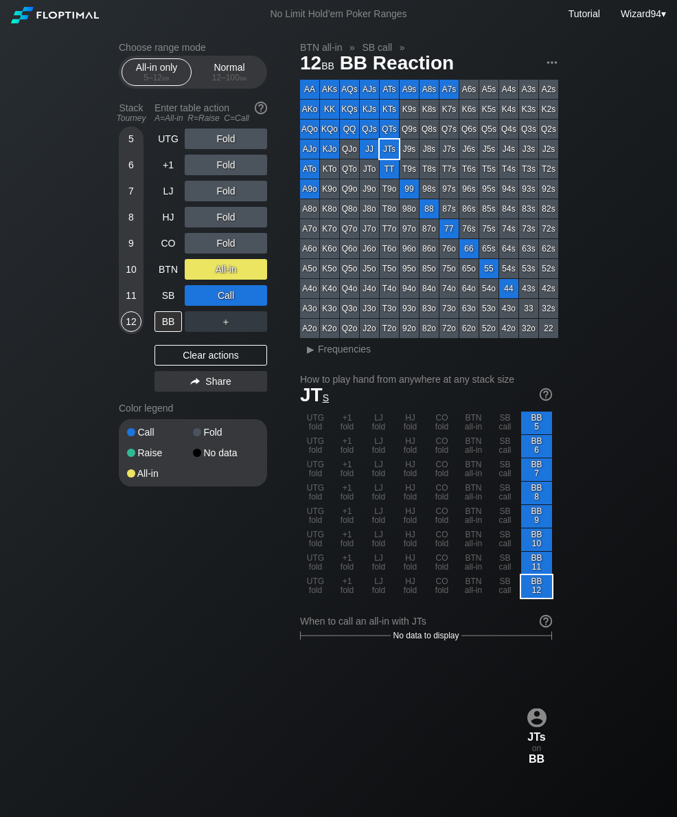
click at [129, 279] on div "10" at bounding box center [131, 269] width 21 height 21
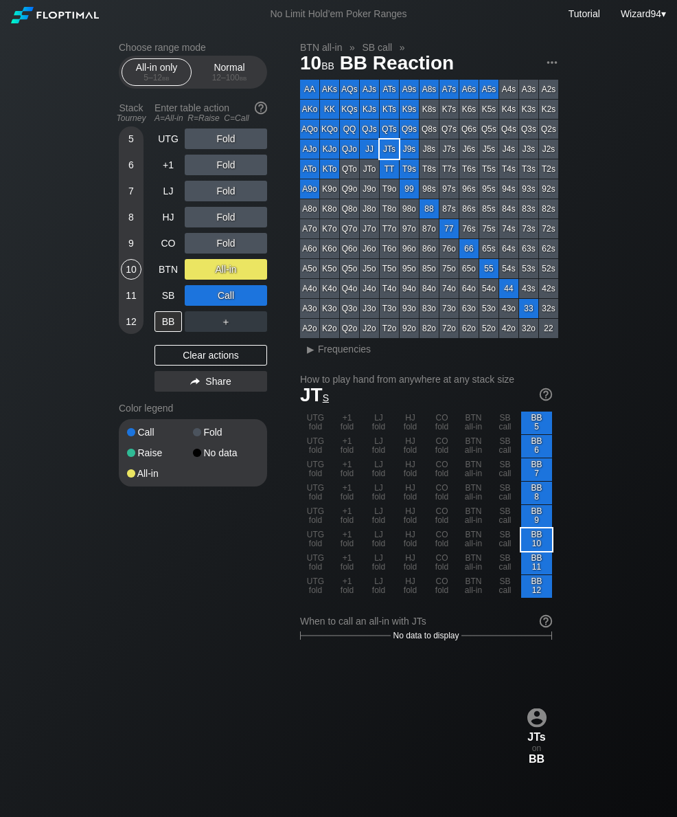
click at [168, 201] on div "LJ" at bounding box center [168, 191] width 27 height 21
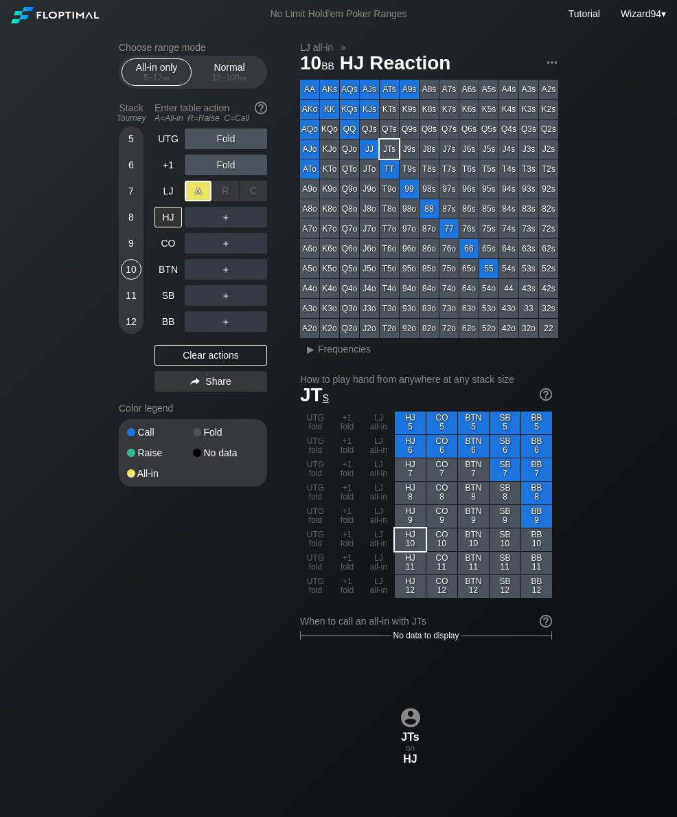
click at [173, 332] on div "BB" at bounding box center [168, 321] width 27 height 21
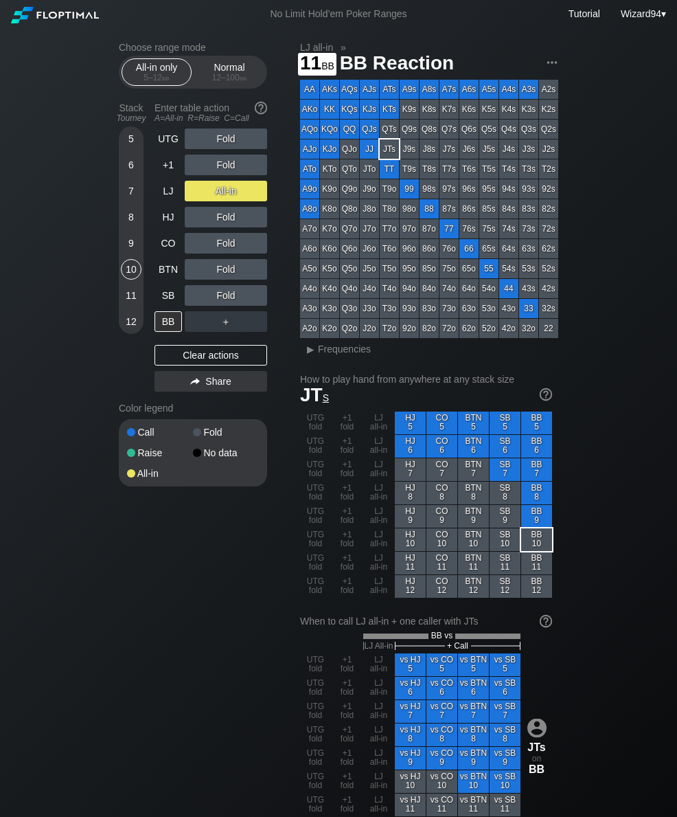
click at [132, 291] on div "11" at bounding box center [131, 295] width 21 height 21
click at [128, 347] on div "5 6 7 8 9 10 11 12" at bounding box center [131, 262] width 25 height 269
click at [127, 330] on div "12" at bounding box center [131, 321] width 21 height 21
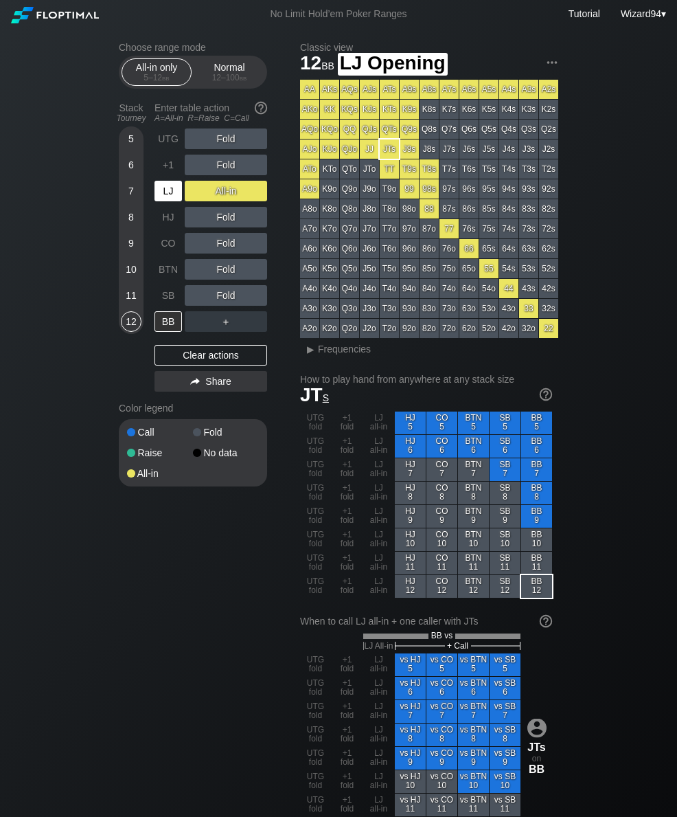
click at [161, 196] on div "LJ" at bounding box center [168, 191] width 27 height 21
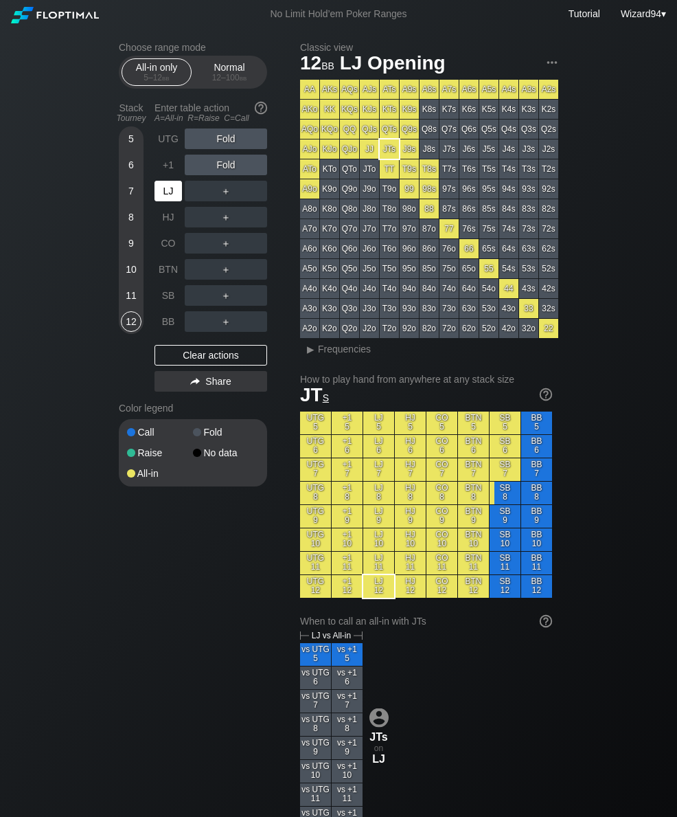
click at [190, 286] on div "＋" at bounding box center [226, 295] width 82 height 32
click at [188, 279] on div "A ✕" at bounding box center [198, 269] width 27 height 21
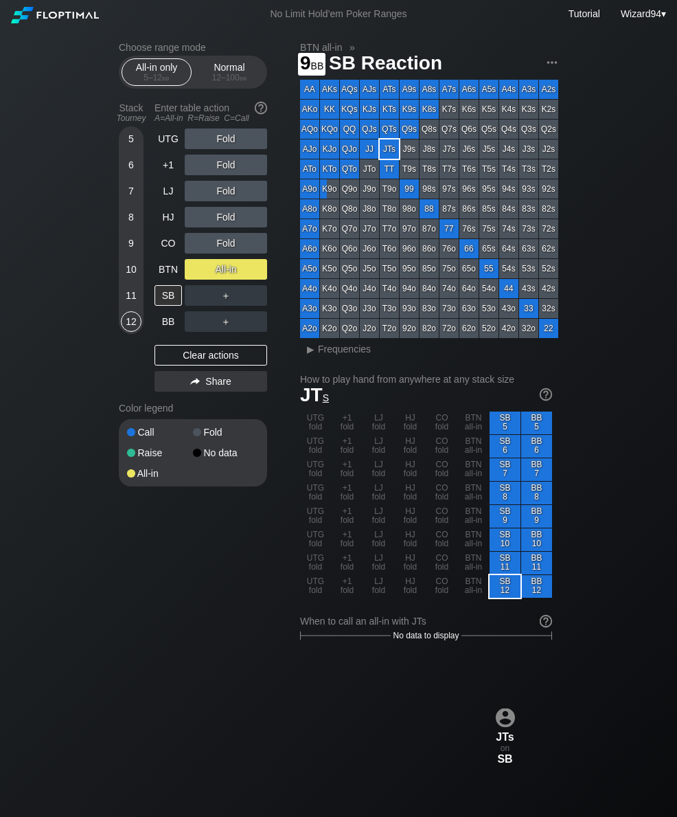
click at [132, 239] on div "9" at bounding box center [131, 243] width 21 height 21
click at [122, 227] on div "8" at bounding box center [131, 217] width 21 height 21
click at [170, 253] on div "CO" at bounding box center [168, 243] width 27 height 21
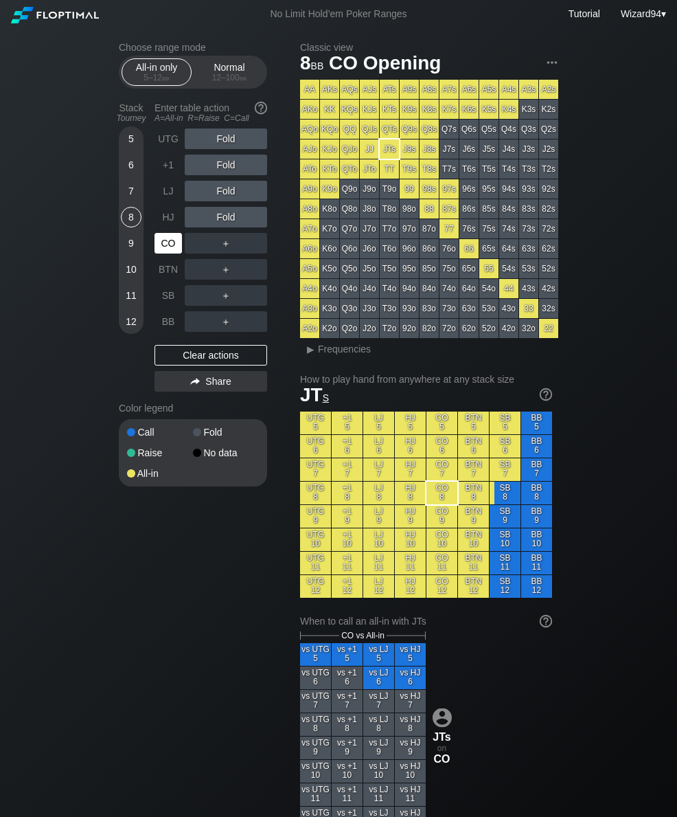
click at [166, 256] on div "CO" at bounding box center [170, 243] width 30 height 26
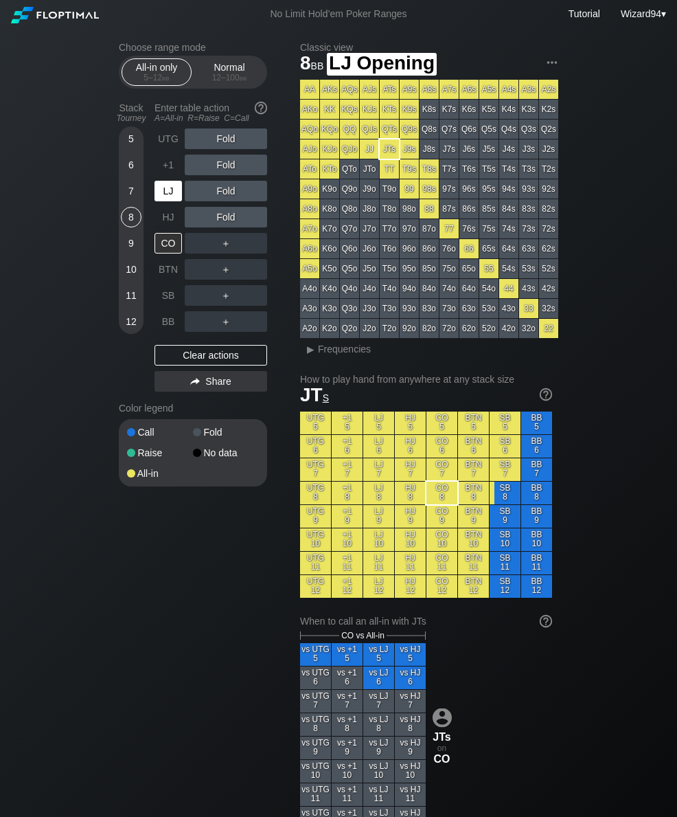
click at [166, 192] on div "LJ" at bounding box center [168, 191] width 27 height 21
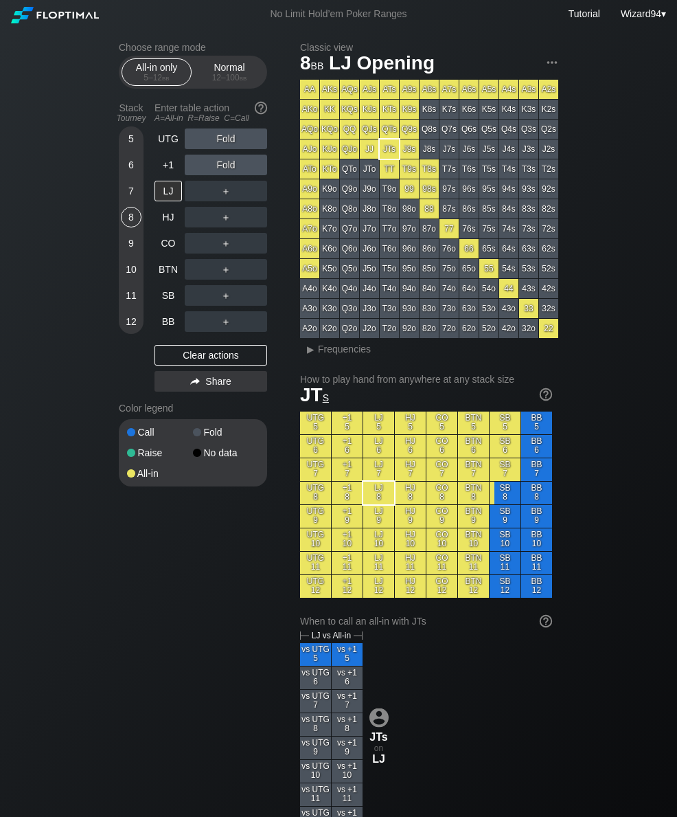
click at [218, 73] on div "Normal 12 – 100 bb" at bounding box center [229, 72] width 63 height 26
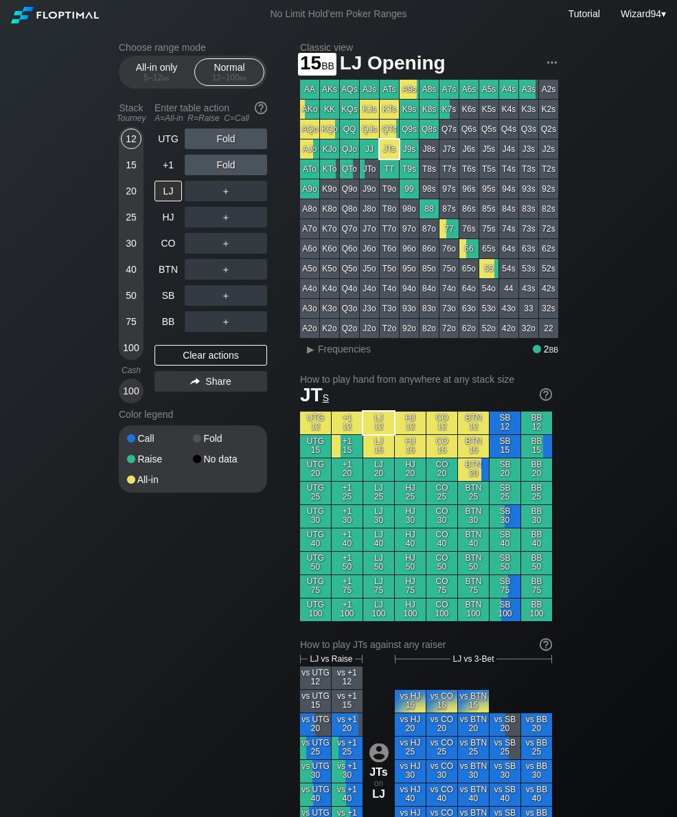
click at [130, 170] on div "15" at bounding box center [131, 165] width 21 height 21
click at [169, 210] on div "HJ" at bounding box center [170, 217] width 30 height 26
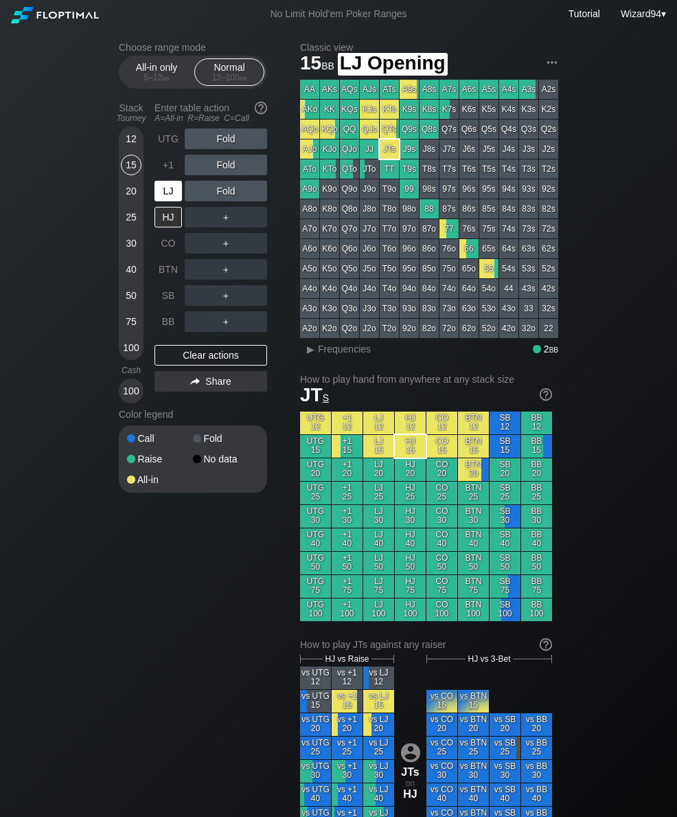
click at [165, 198] on div "LJ" at bounding box center [168, 191] width 27 height 21
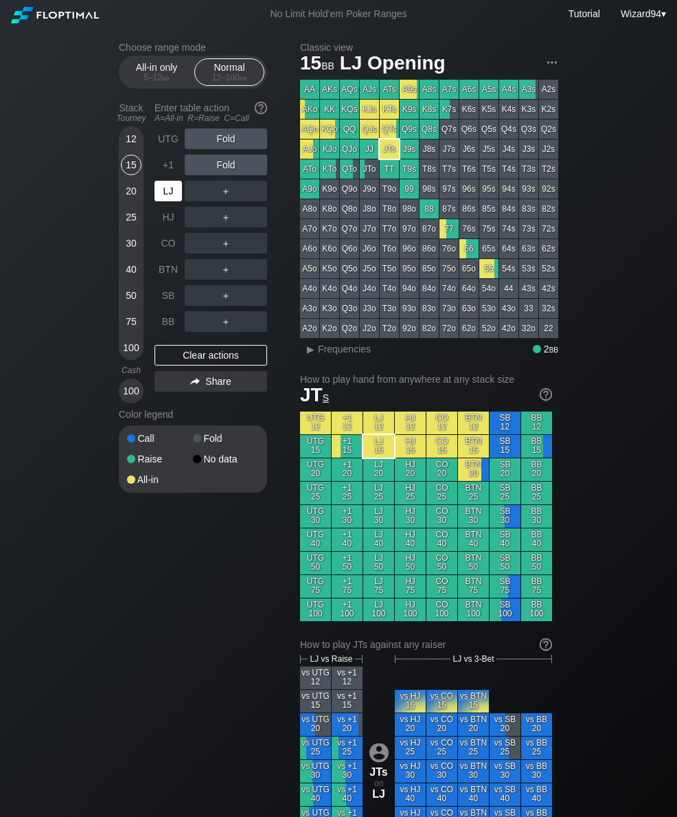
click at [166, 196] on div "LJ" at bounding box center [168, 191] width 27 height 21
click at [164, 227] on div "HJ" at bounding box center [168, 217] width 27 height 21
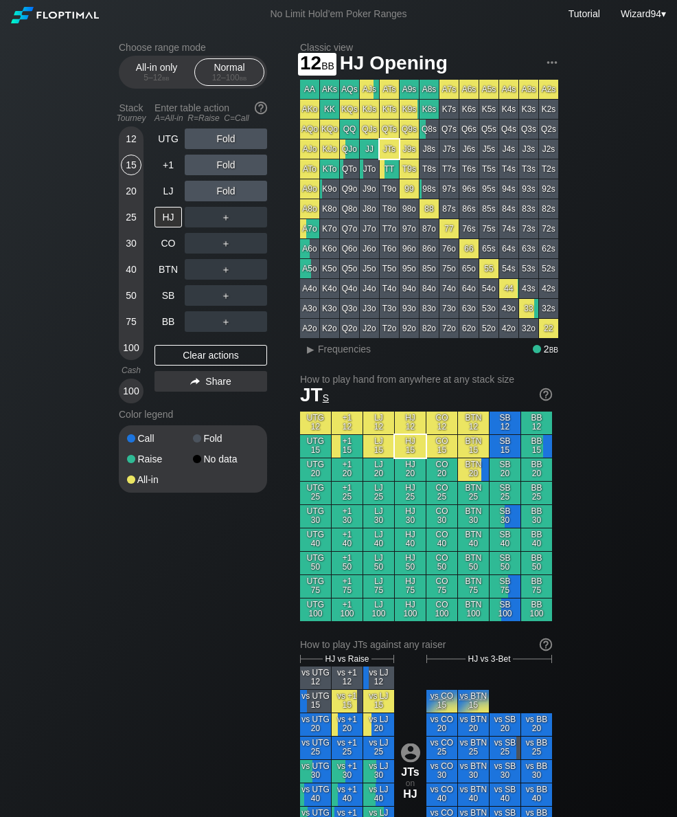
click at [126, 149] on div "12" at bounding box center [131, 138] width 21 height 21
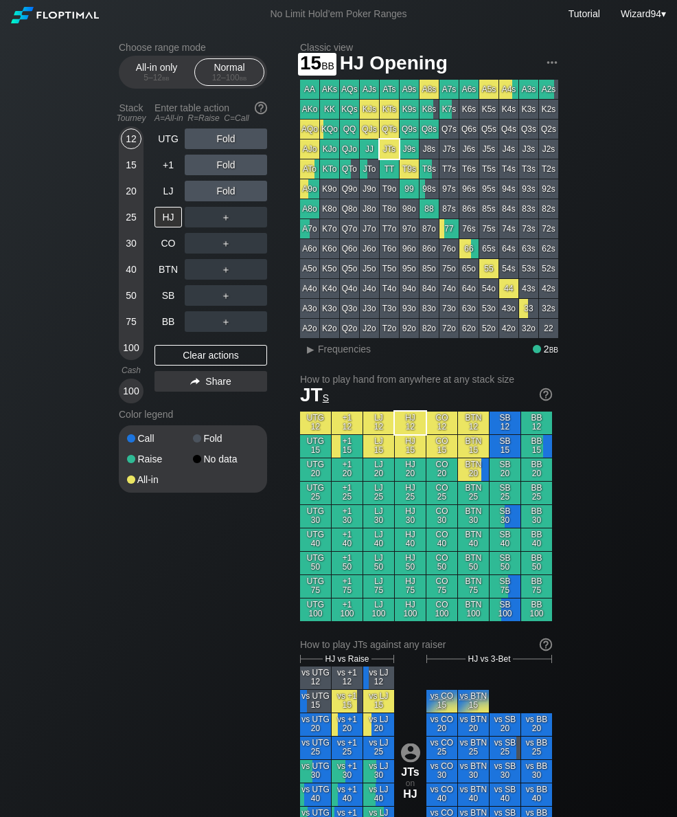
click at [132, 175] on div "15" at bounding box center [131, 165] width 21 height 21
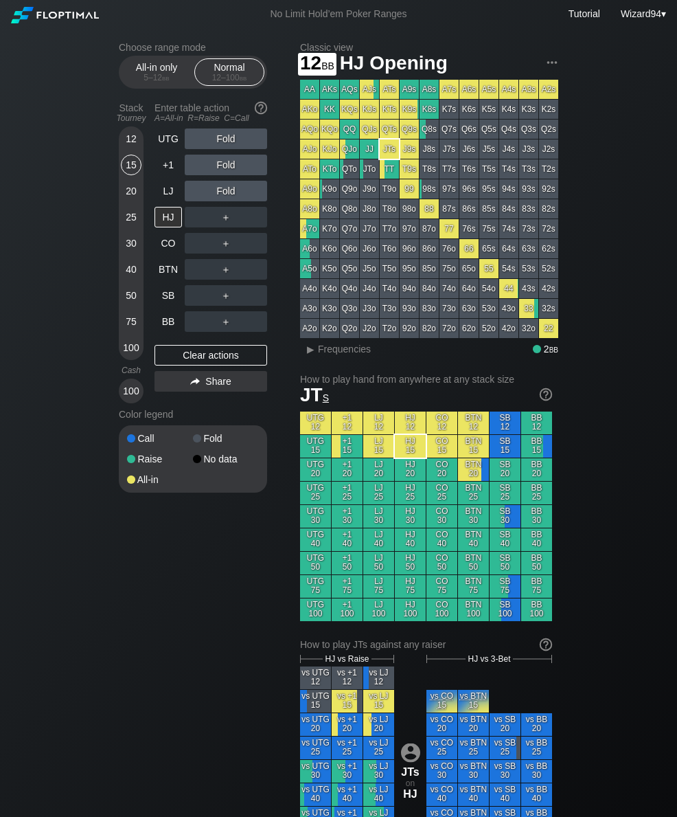
click at [121, 142] on div "12" at bounding box center [131, 138] width 21 height 21
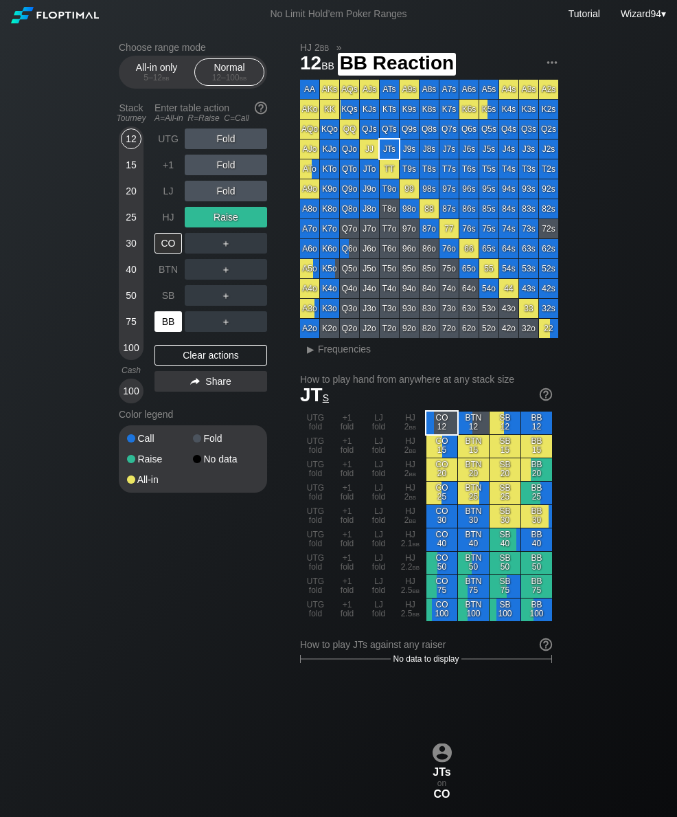
click at [170, 319] on div "BB" at bounding box center [168, 321] width 27 height 21
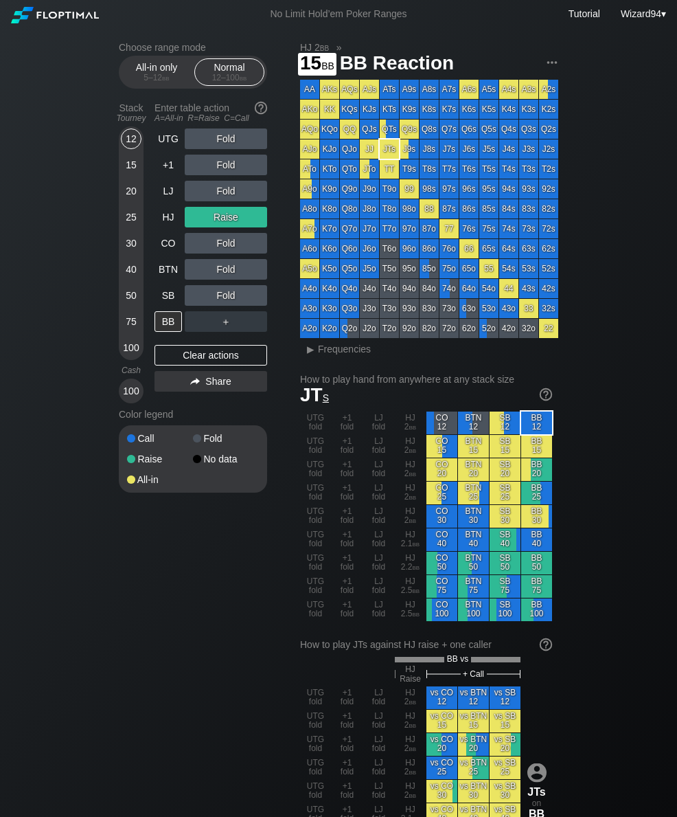
click at [128, 168] on div "15" at bounding box center [131, 165] width 21 height 21
click at [155, 67] on div "All-in only 5 – 12 bb" at bounding box center [156, 72] width 63 height 26
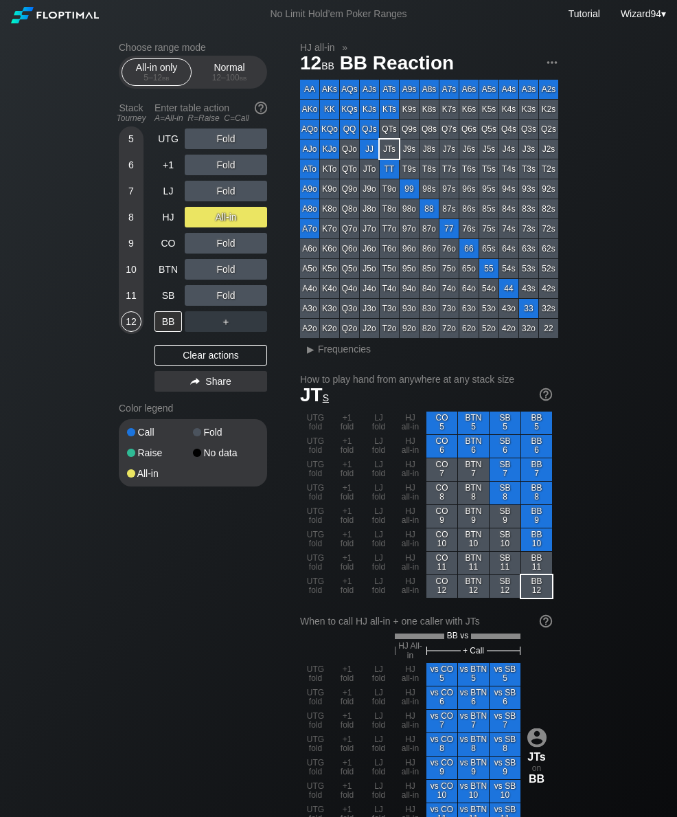
click at [131, 170] on div "6" at bounding box center [131, 165] width 21 height 21
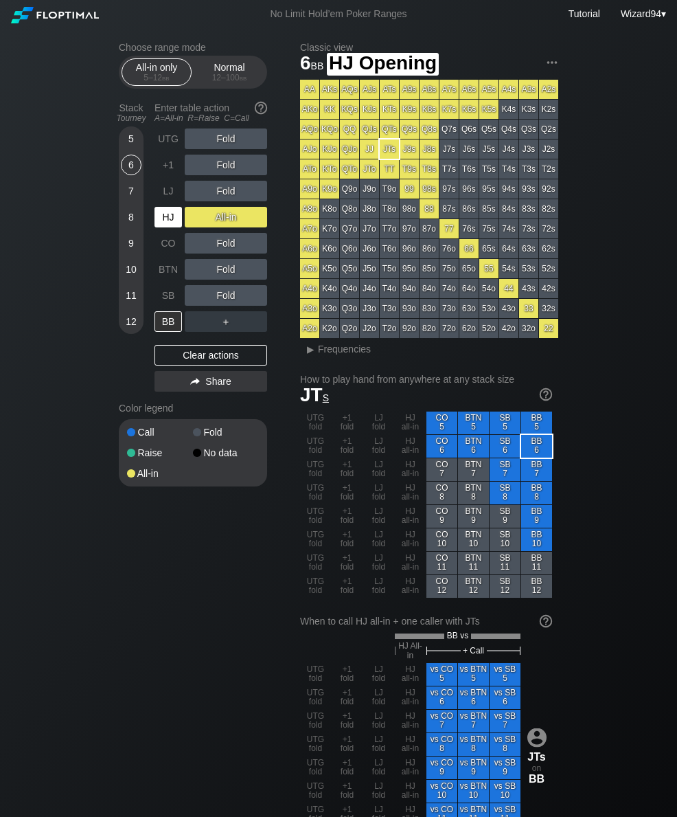
click at [176, 223] on div "HJ" at bounding box center [168, 217] width 27 height 21
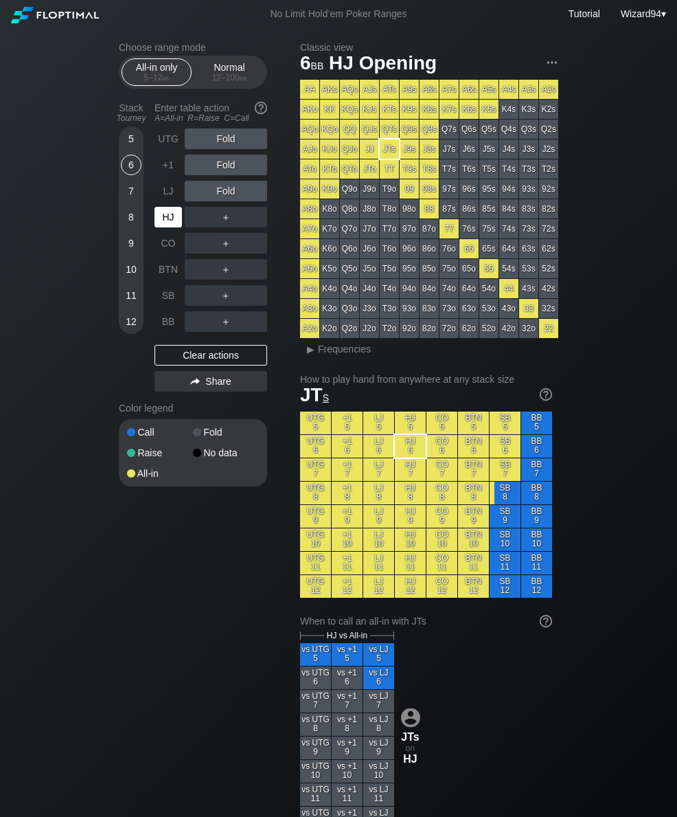
click at [176, 297] on div "SB" at bounding box center [168, 295] width 27 height 21
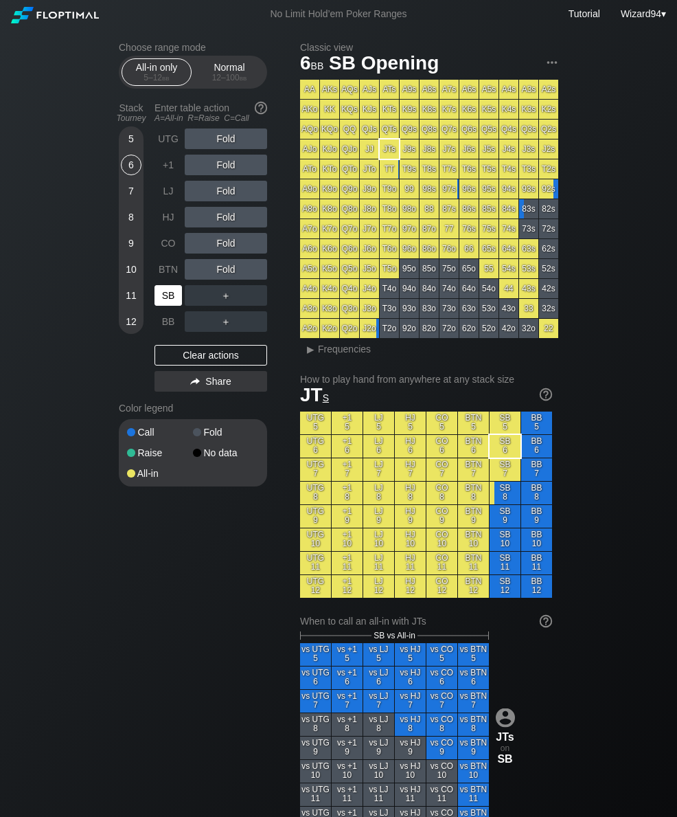
click at [162, 304] on div "SB" at bounding box center [168, 295] width 27 height 21
click at [220, 77] on div "12 – 100 bb" at bounding box center [230, 78] width 58 height 10
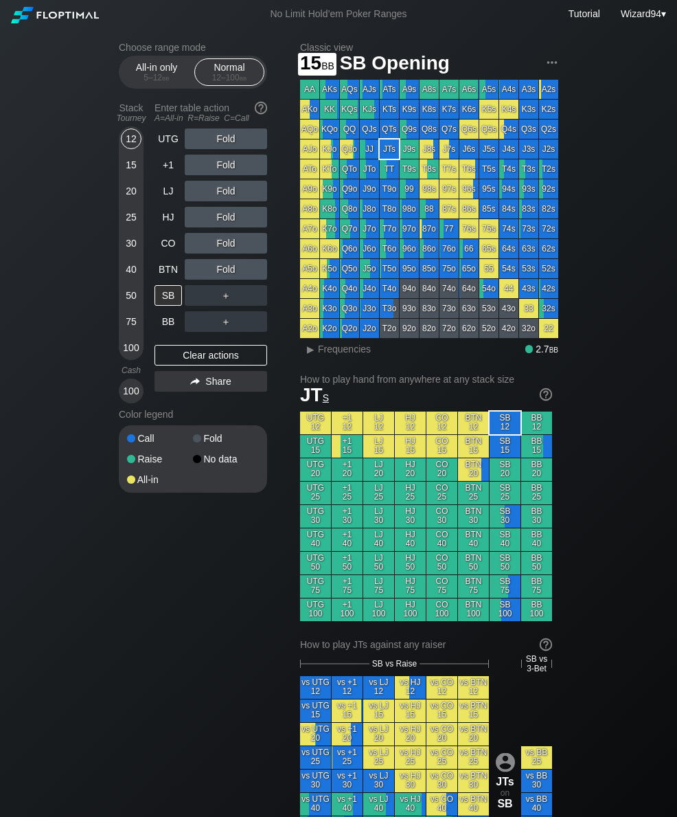
click at [133, 173] on div "15" at bounding box center [131, 165] width 21 height 21
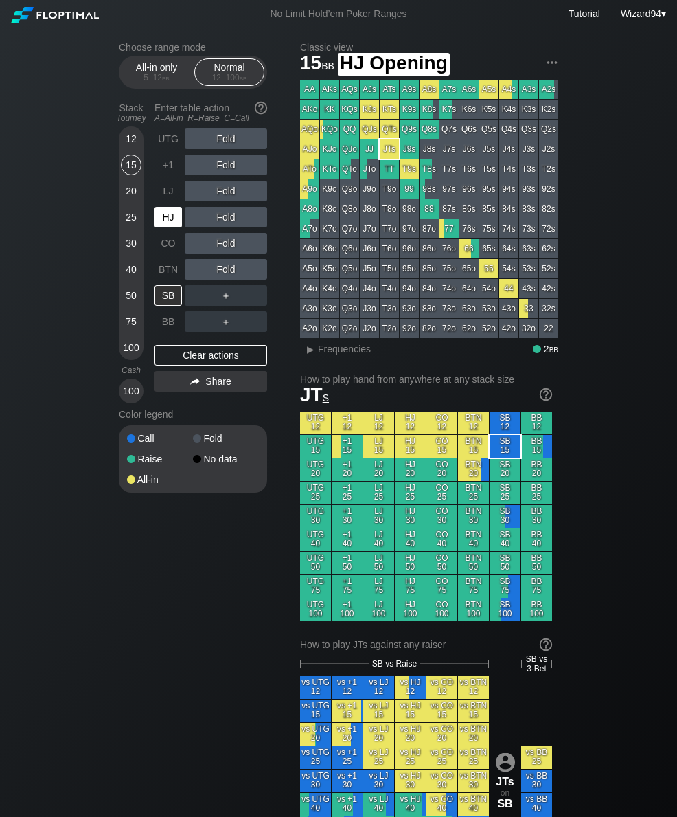
click at [161, 226] on div "HJ" at bounding box center [168, 217] width 27 height 21
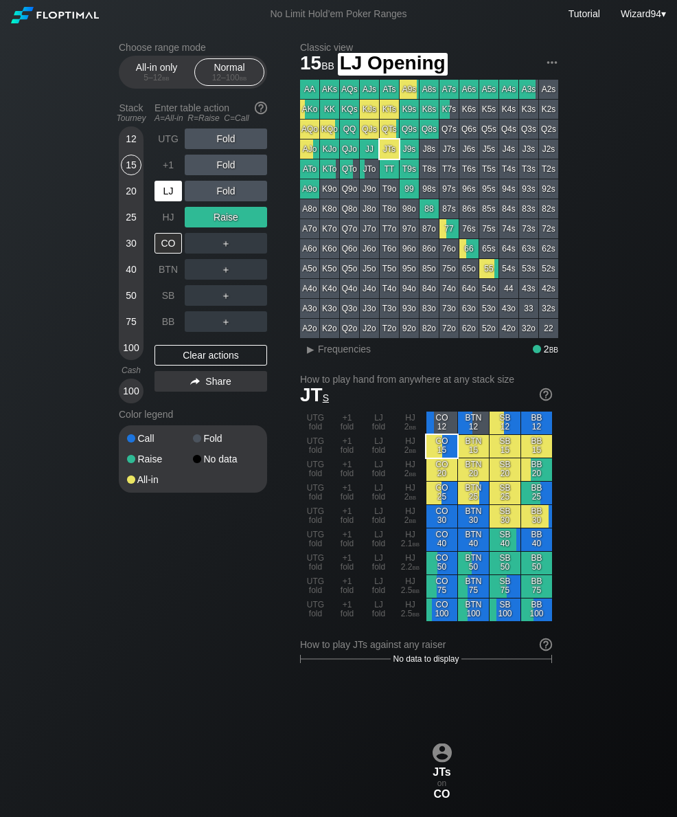
click at [166, 197] on div "LJ" at bounding box center [168, 191] width 27 height 21
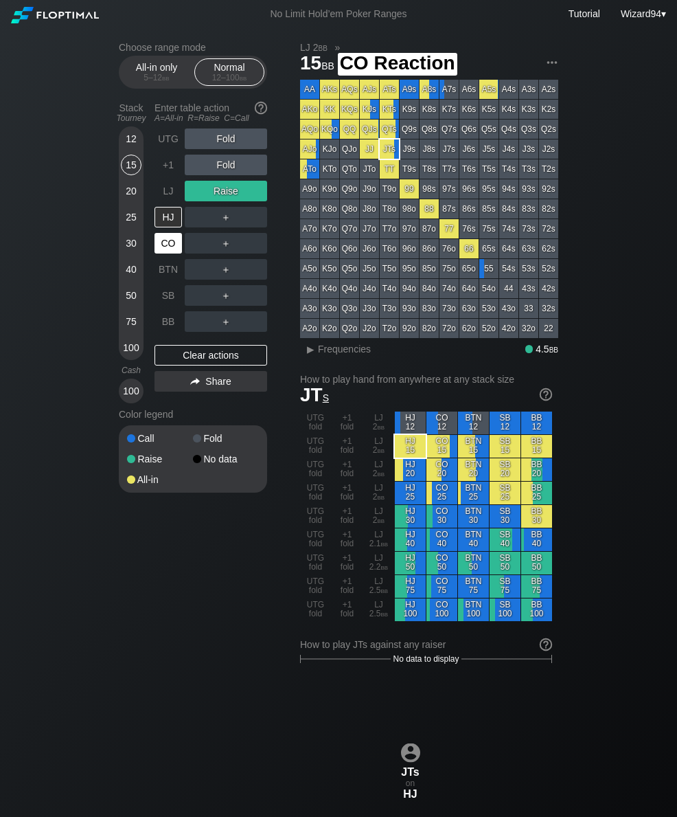
click at [168, 251] on div "CO" at bounding box center [168, 243] width 27 height 21
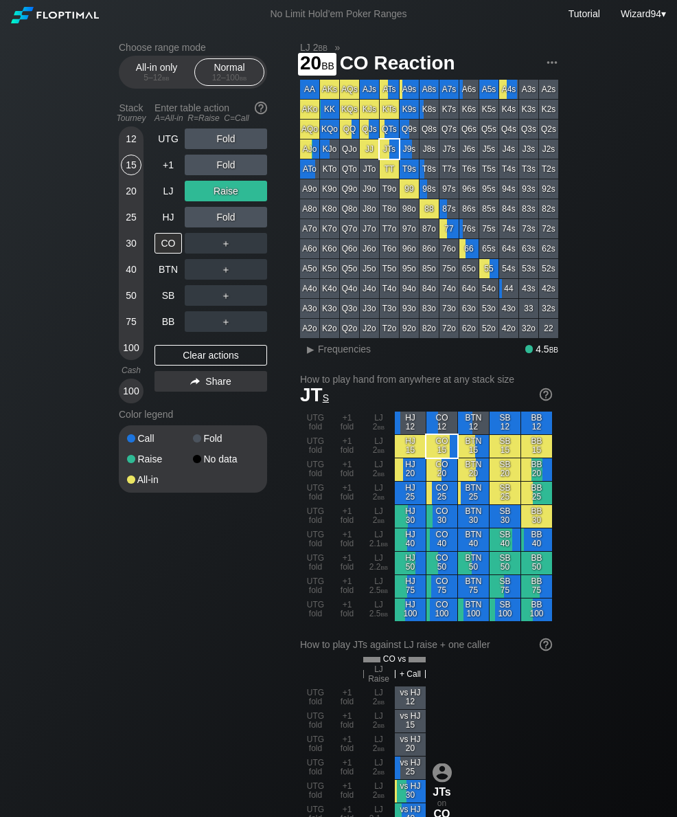
click at [126, 201] on div "20" at bounding box center [131, 191] width 21 height 21
click at [161, 196] on div "LJ" at bounding box center [168, 191] width 27 height 21
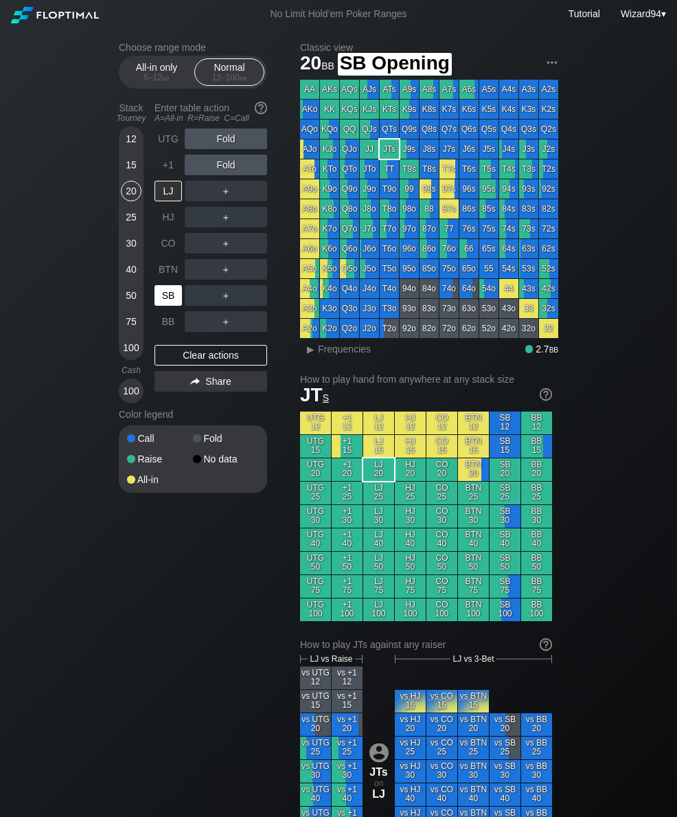
click at [166, 301] on div "SB" at bounding box center [168, 295] width 27 height 21
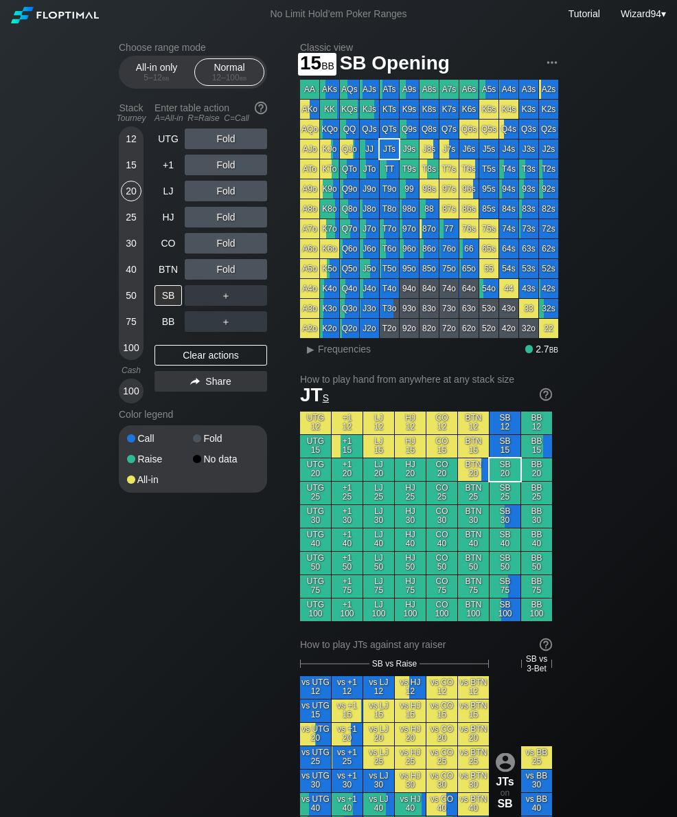
click at [130, 166] on div "15" at bounding box center [131, 165] width 21 height 21
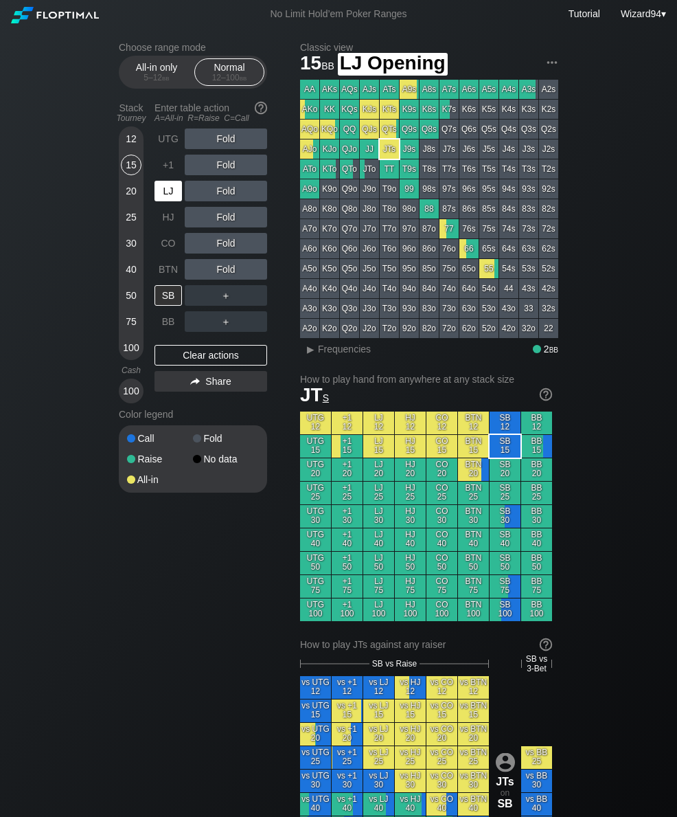
click at [163, 196] on div "LJ" at bounding box center [168, 191] width 27 height 21
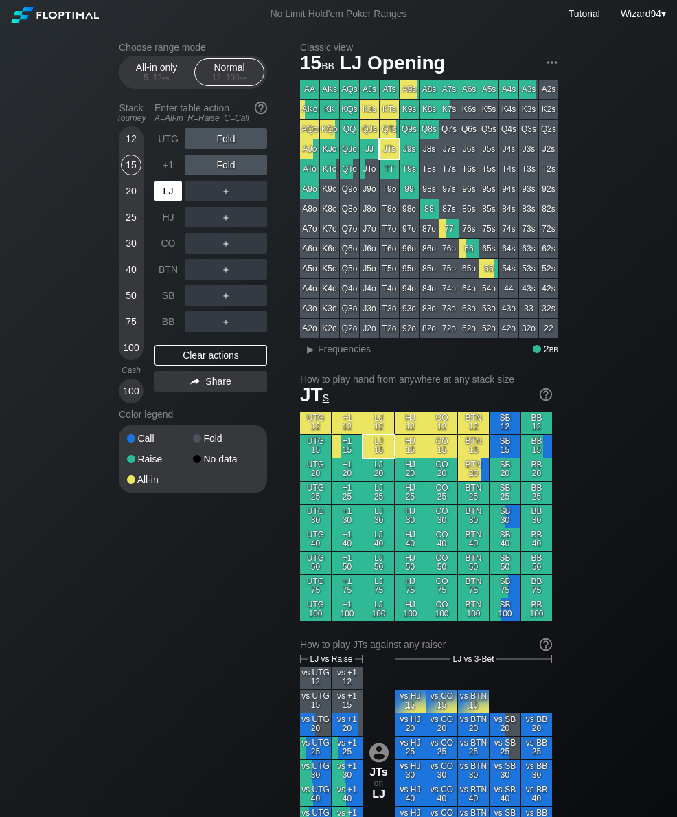
click at [135, 146] on div "12" at bounding box center [131, 138] width 21 height 21
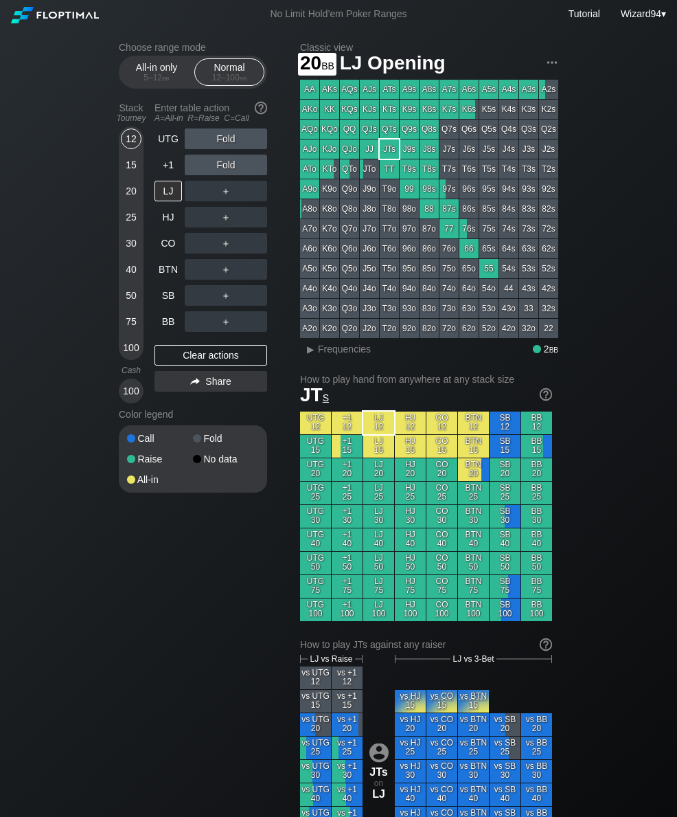
click at [134, 196] on div "20" at bounding box center [131, 191] width 21 height 21
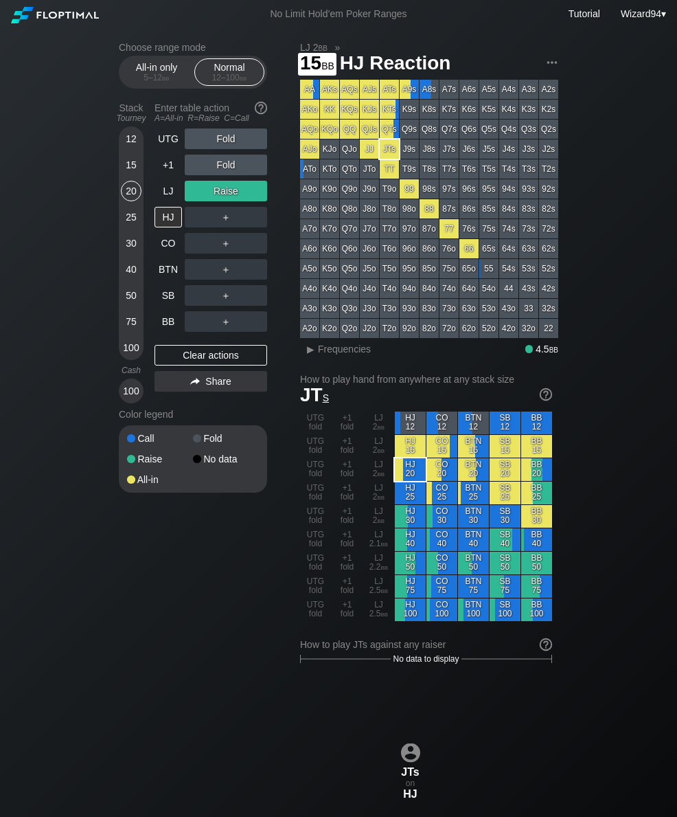
click at [132, 174] on div "15" at bounding box center [131, 165] width 21 height 21
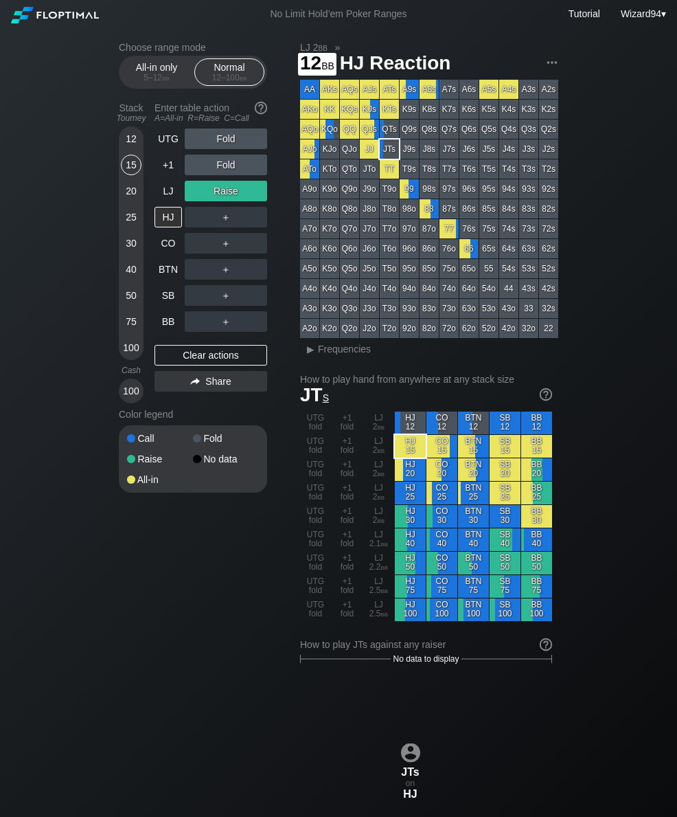
click at [132, 144] on div "12" at bounding box center [131, 138] width 21 height 21
click at [133, 175] on div "15" at bounding box center [131, 165] width 21 height 21
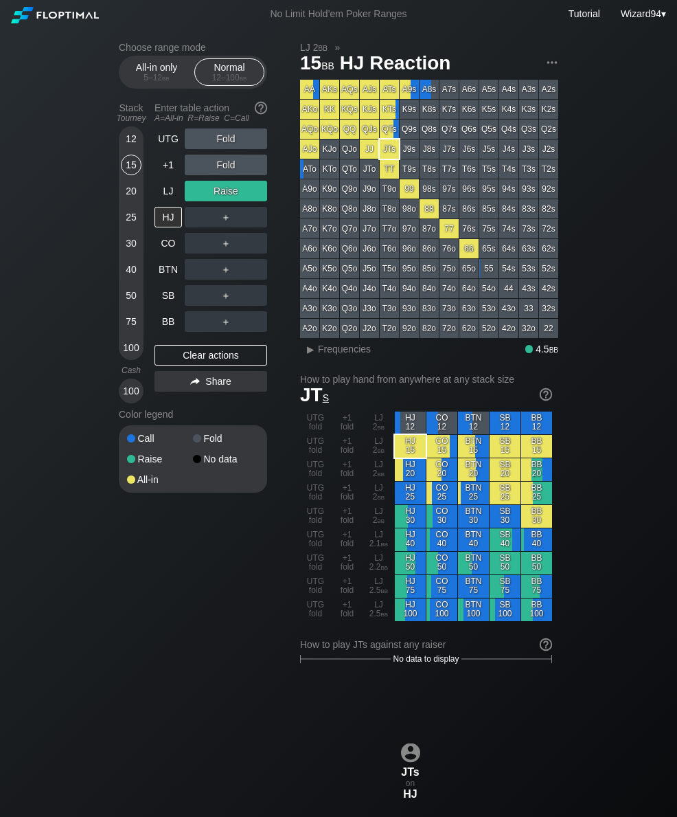
click at [168, 201] on div "LJ" at bounding box center [168, 191] width 27 height 21
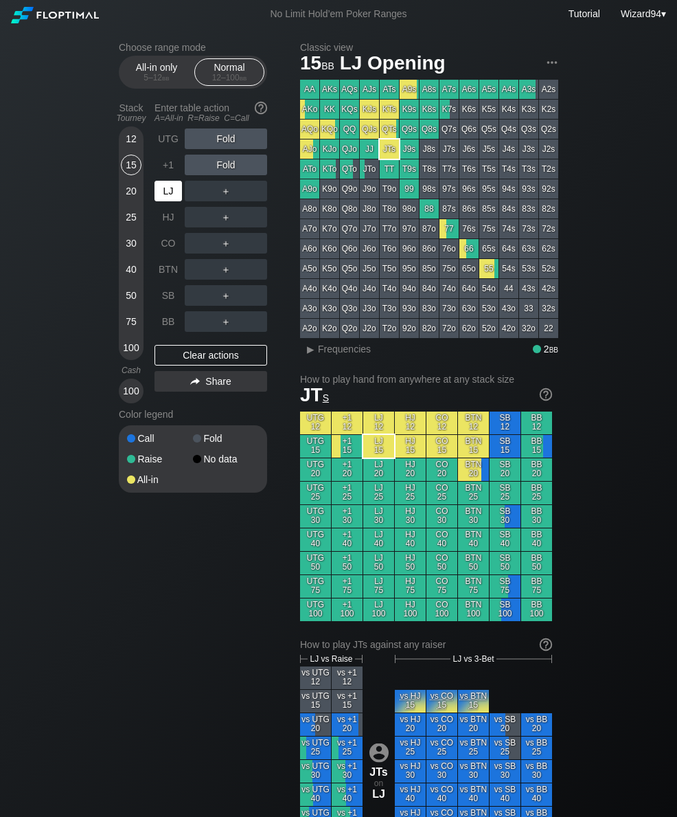
click at [163, 306] on div "SB" at bounding box center [168, 295] width 27 height 21
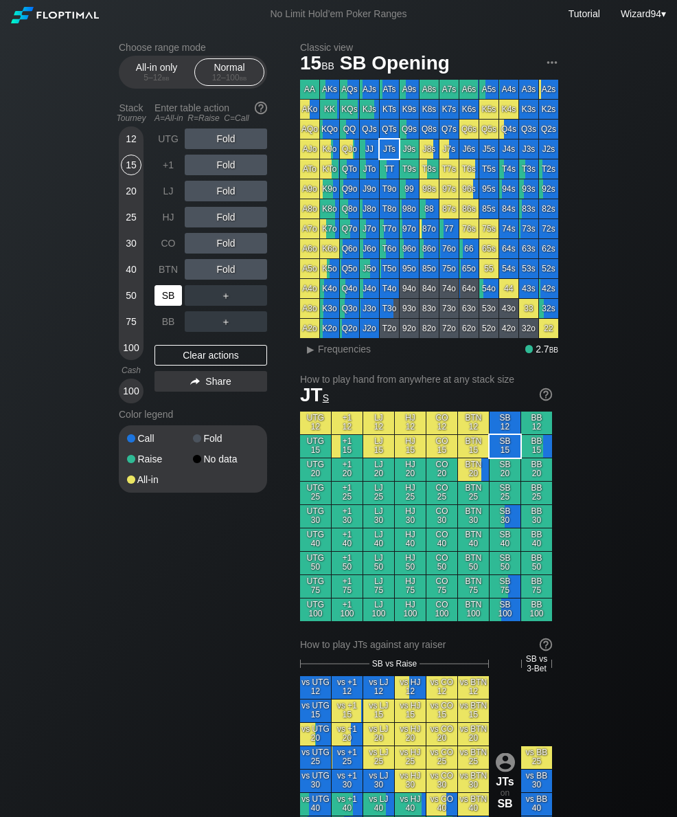
click at [144, 71] on div "All-in only 5 – 12 bb" at bounding box center [156, 72] width 63 height 26
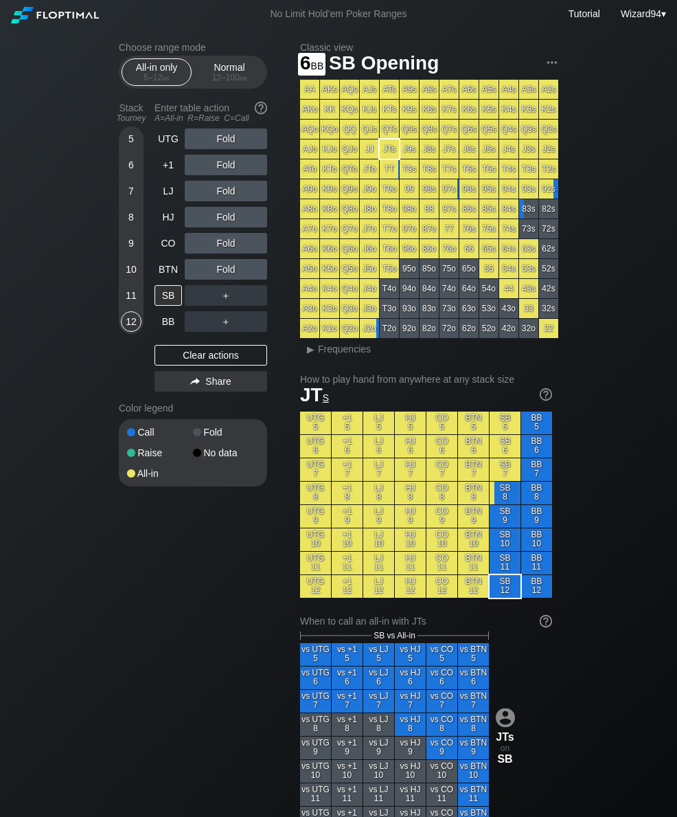
click at [128, 173] on div "6" at bounding box center [131, 165] width 21 height 21
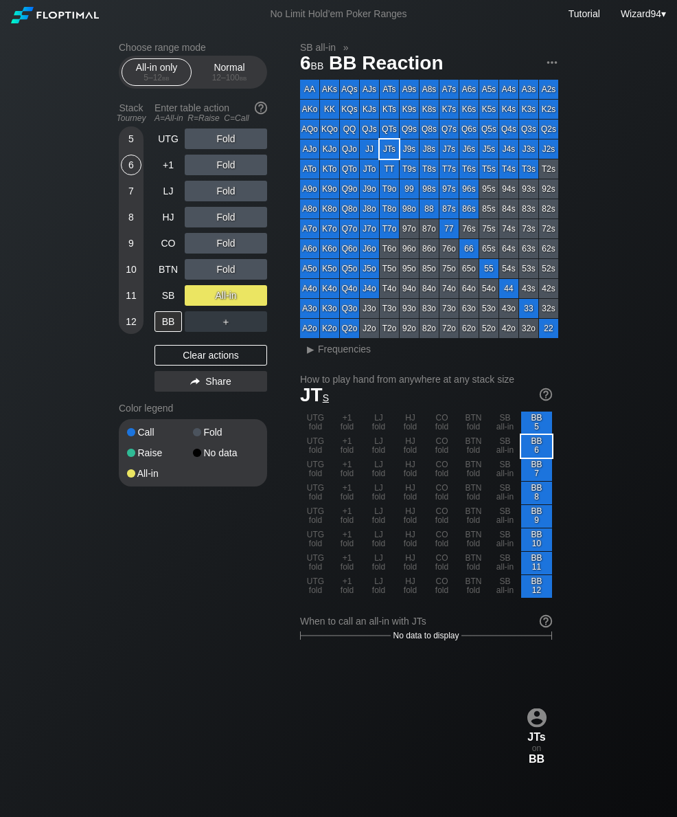
click at [223, 82] on div "12 – 100 bb" at bounding box center [230, 78] width 58 height 10
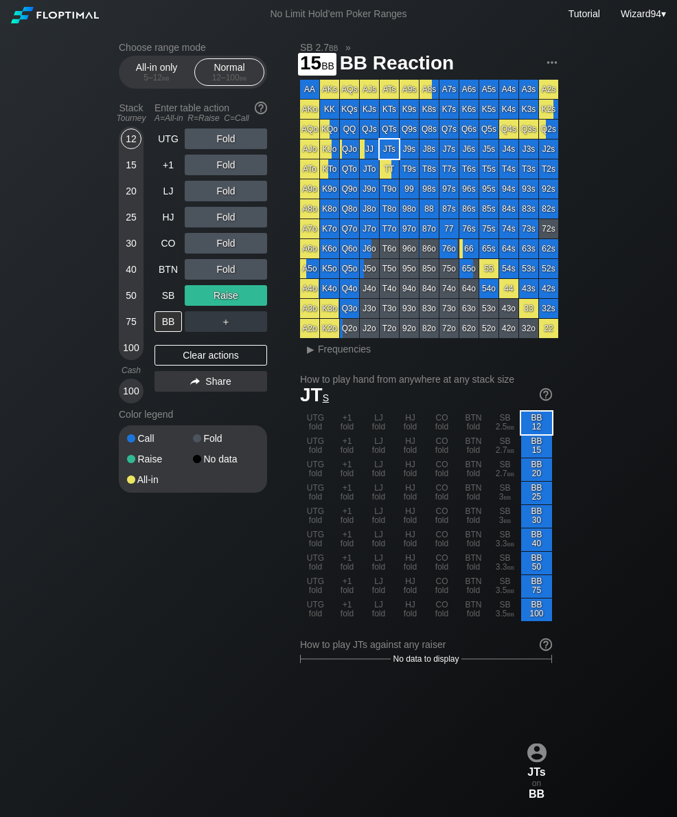
click at [126, 168] on div "15" at bounding box center [131, 165] width 21 height 21
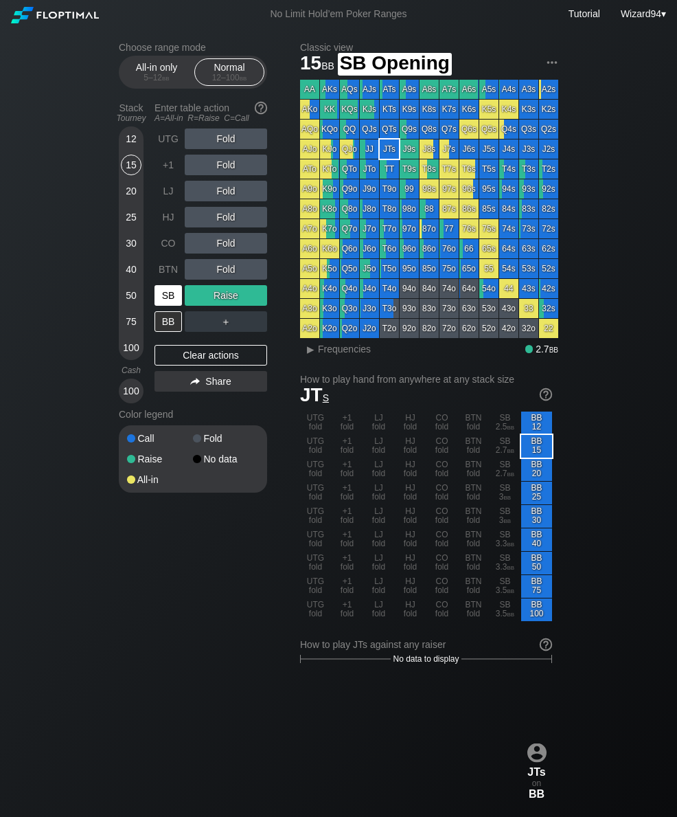
click at [163, 304] on div "SB" at bounding box center [168, 295] width 27 height 21
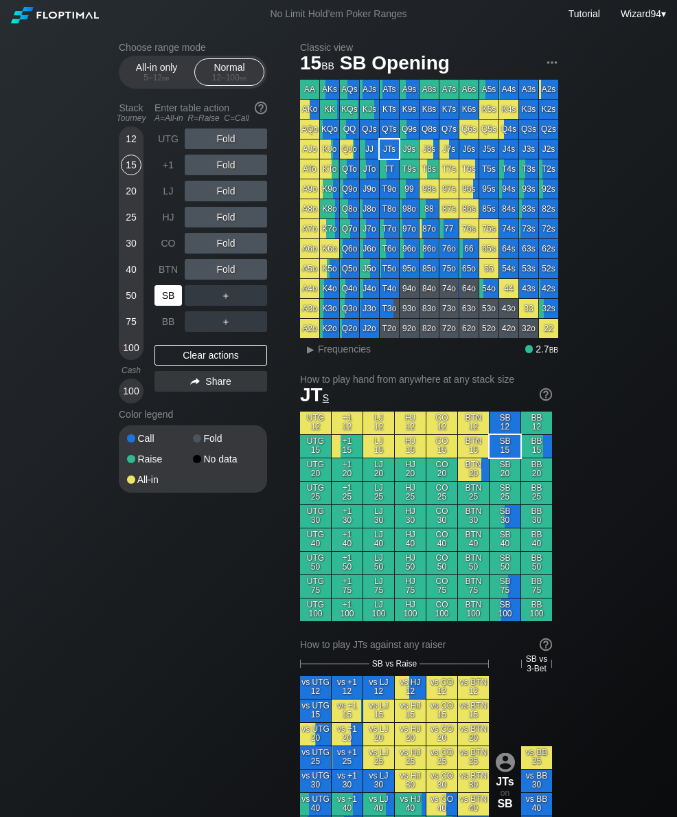
click at [172, 301] on div "SB" at bounding box center [168, 295] width 27 height 21
